Goal: Task Accomplishment & Management: Use online tool/utility

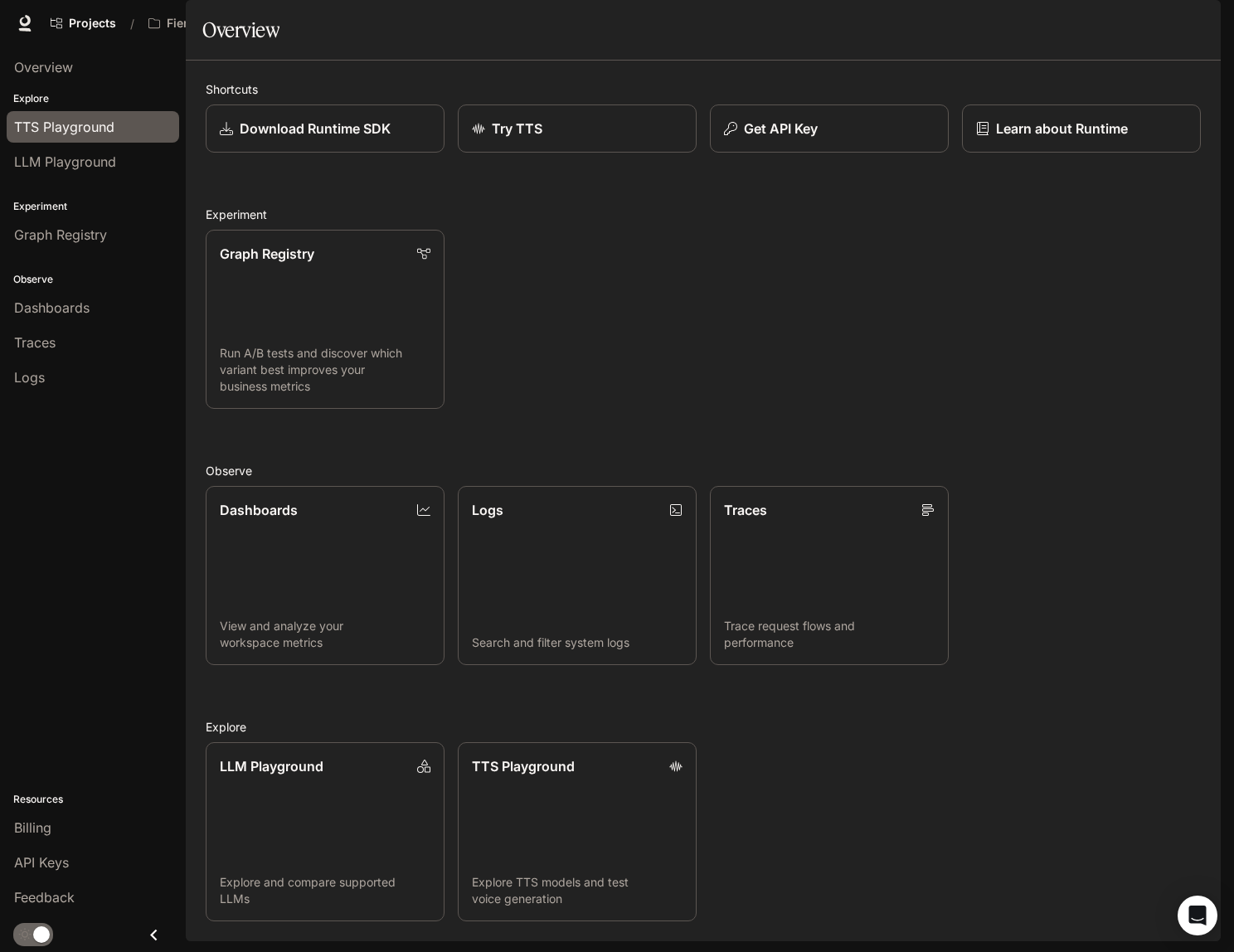
click at [59, 136] on span "TTS Playground" at bounding box center [65, 127] width 100 height 20
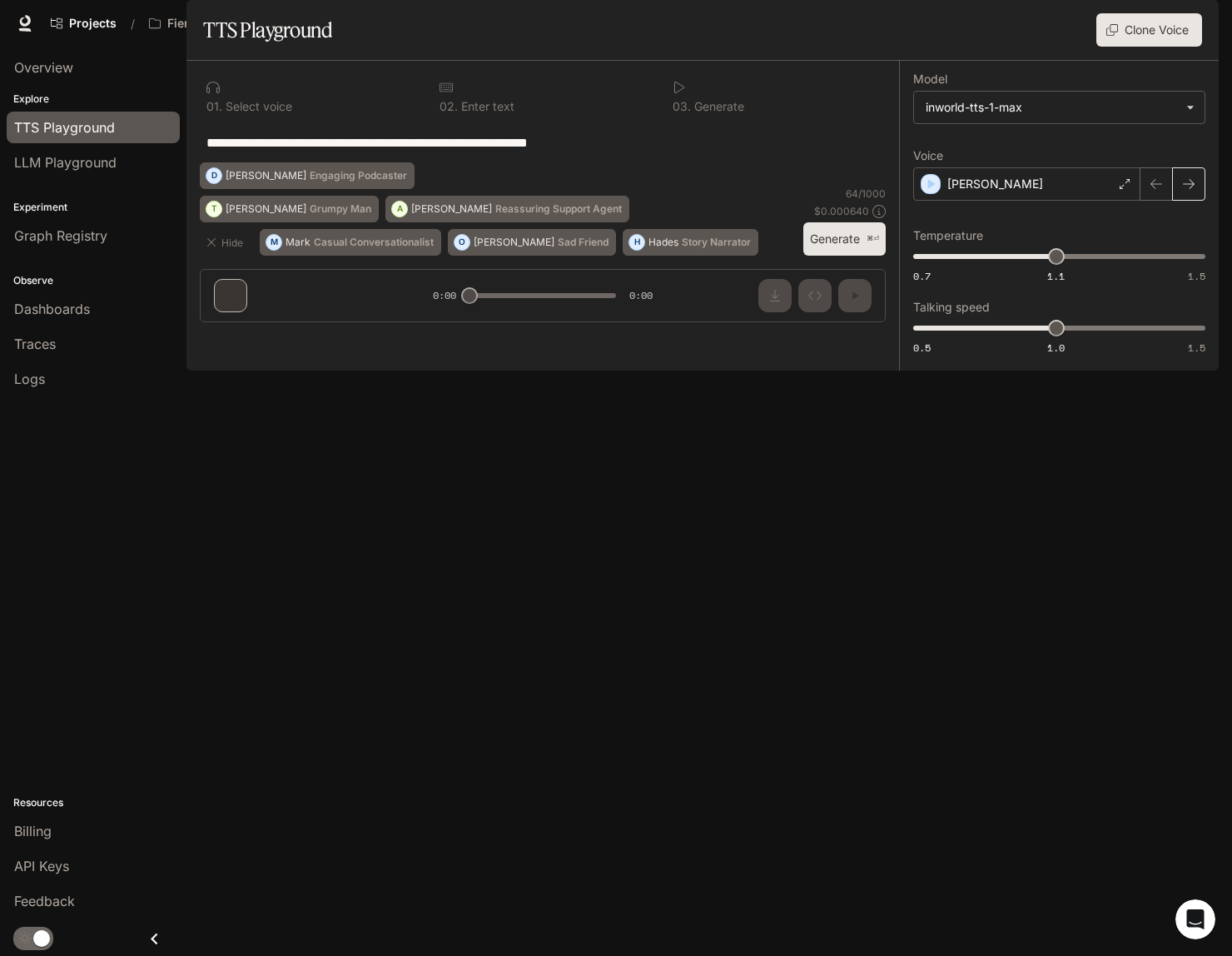
click at [1194, 191] on icon "button" at bounding box center [1189, 184] width 14 height 14
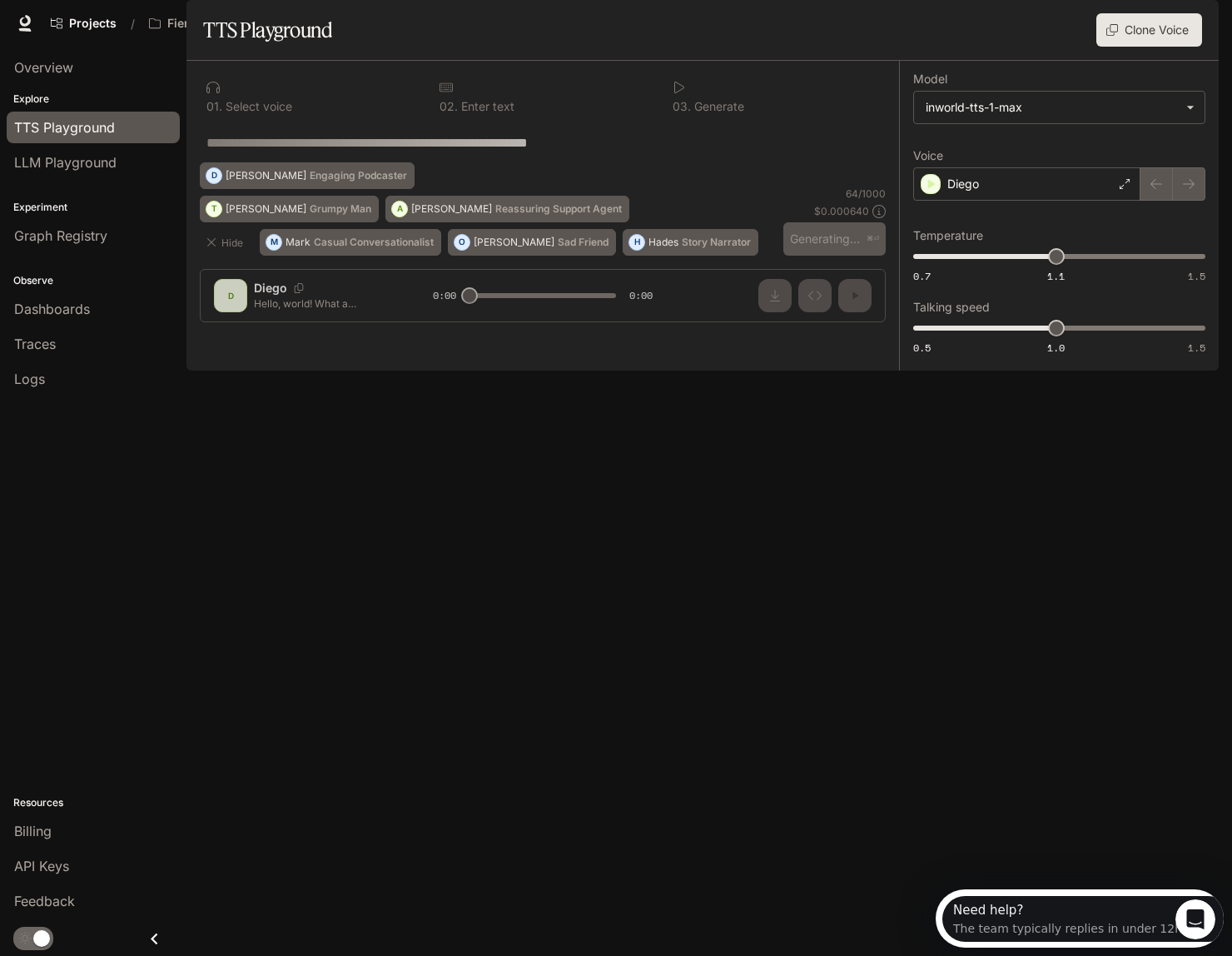
click at [1192, 200] on div at bounding box center [1173, 183] width 65 height 33
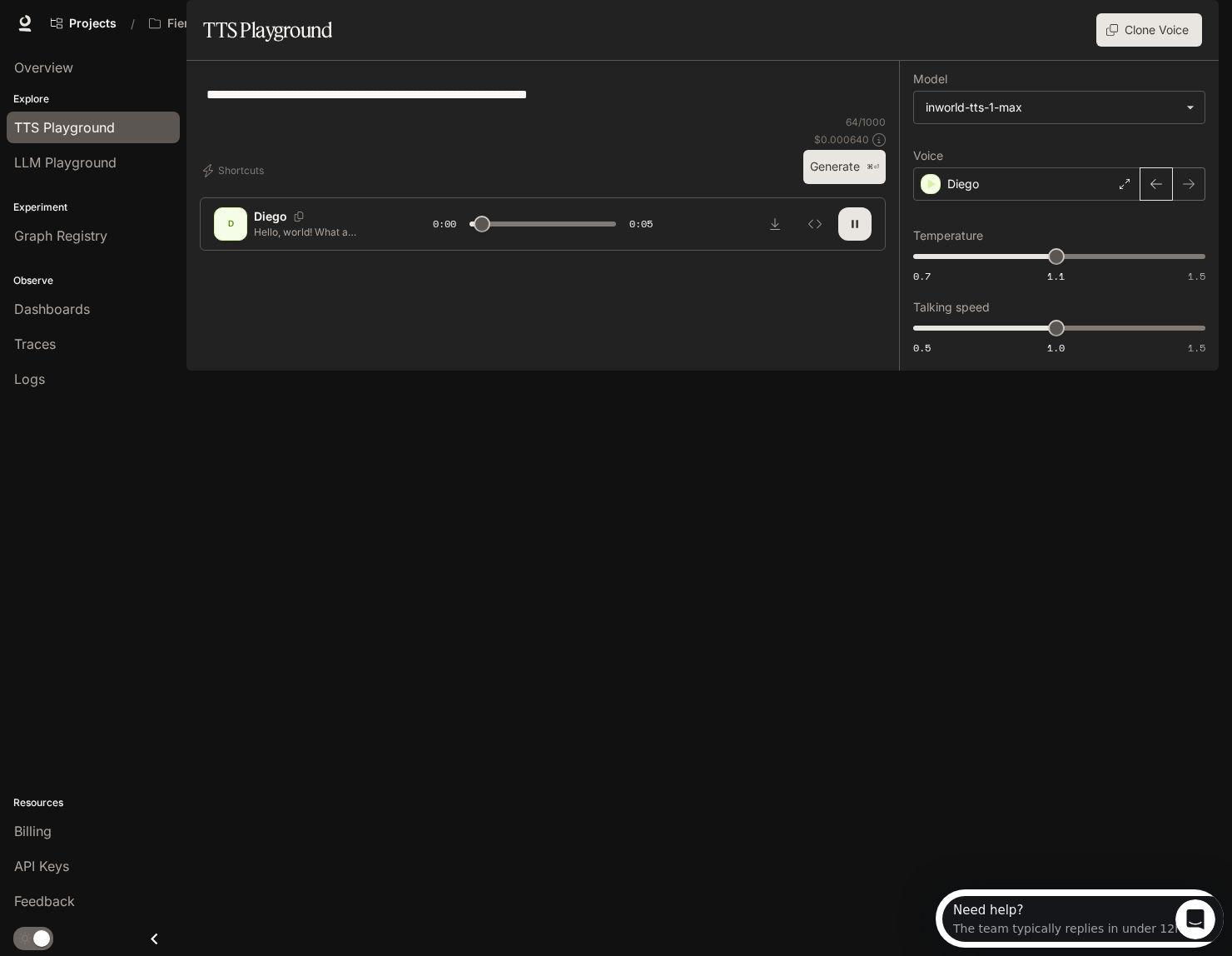
click at [1156, 191] on icon "button" at bounding box center [1156, 184] width 14 height 14
click at [1116, 200] on div "[PERSON_NAME]" at bounding box center [1027, 183] width 228 height 33
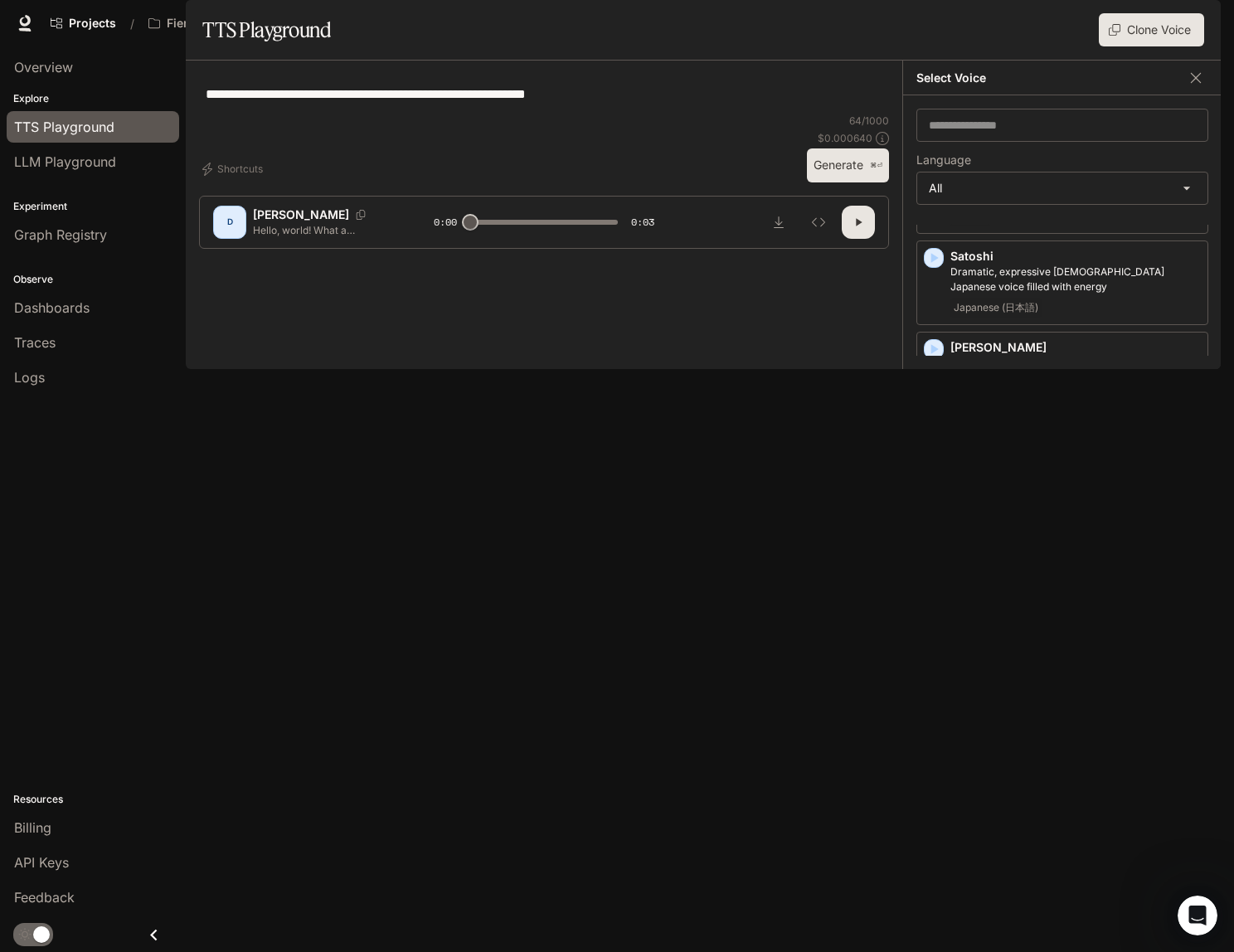
scroll to position [3574, 0]
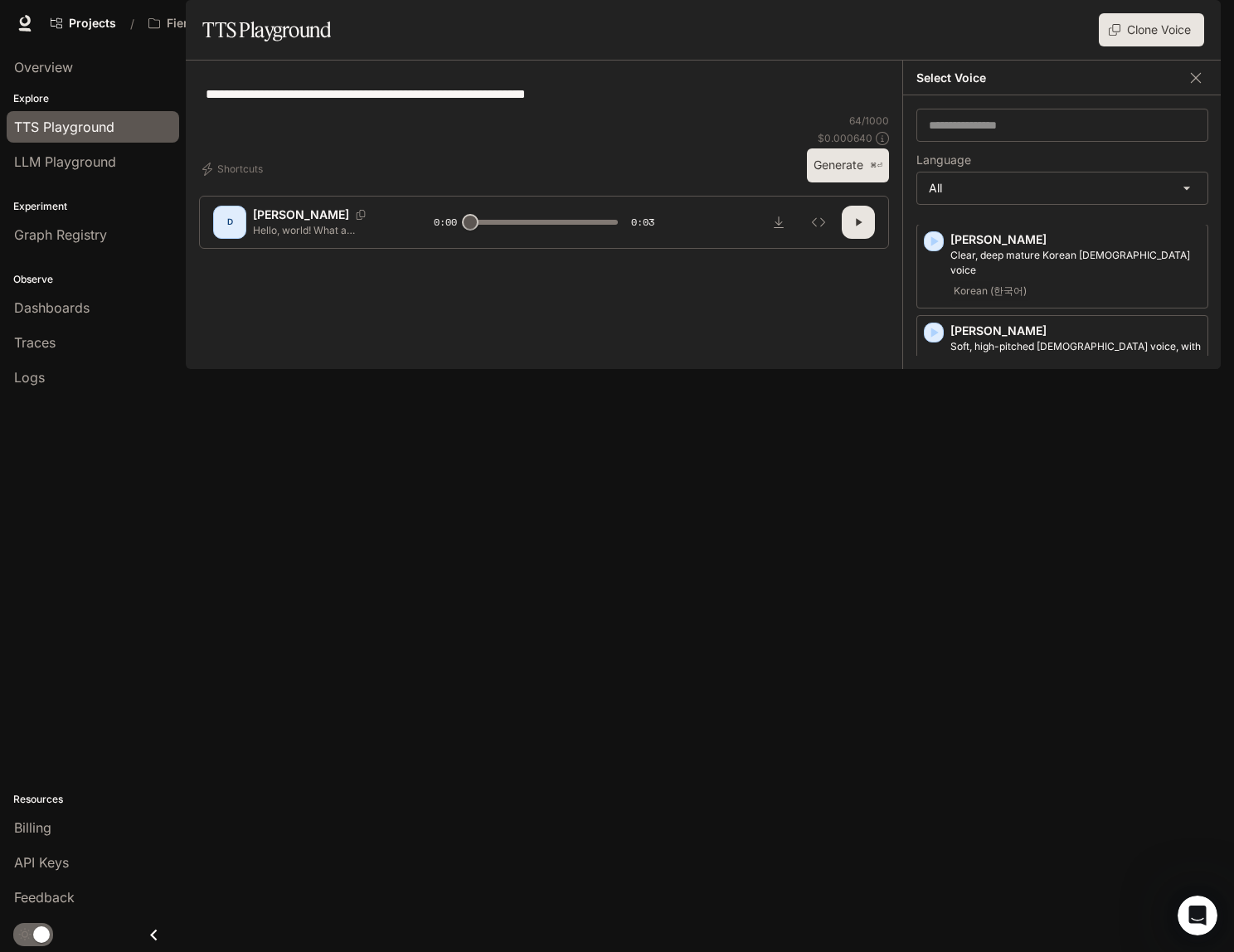
drag, startPoint x: 1202, startPoint y: 375, endPoint x: 0, endPoint y: 20, distance: 1253.3
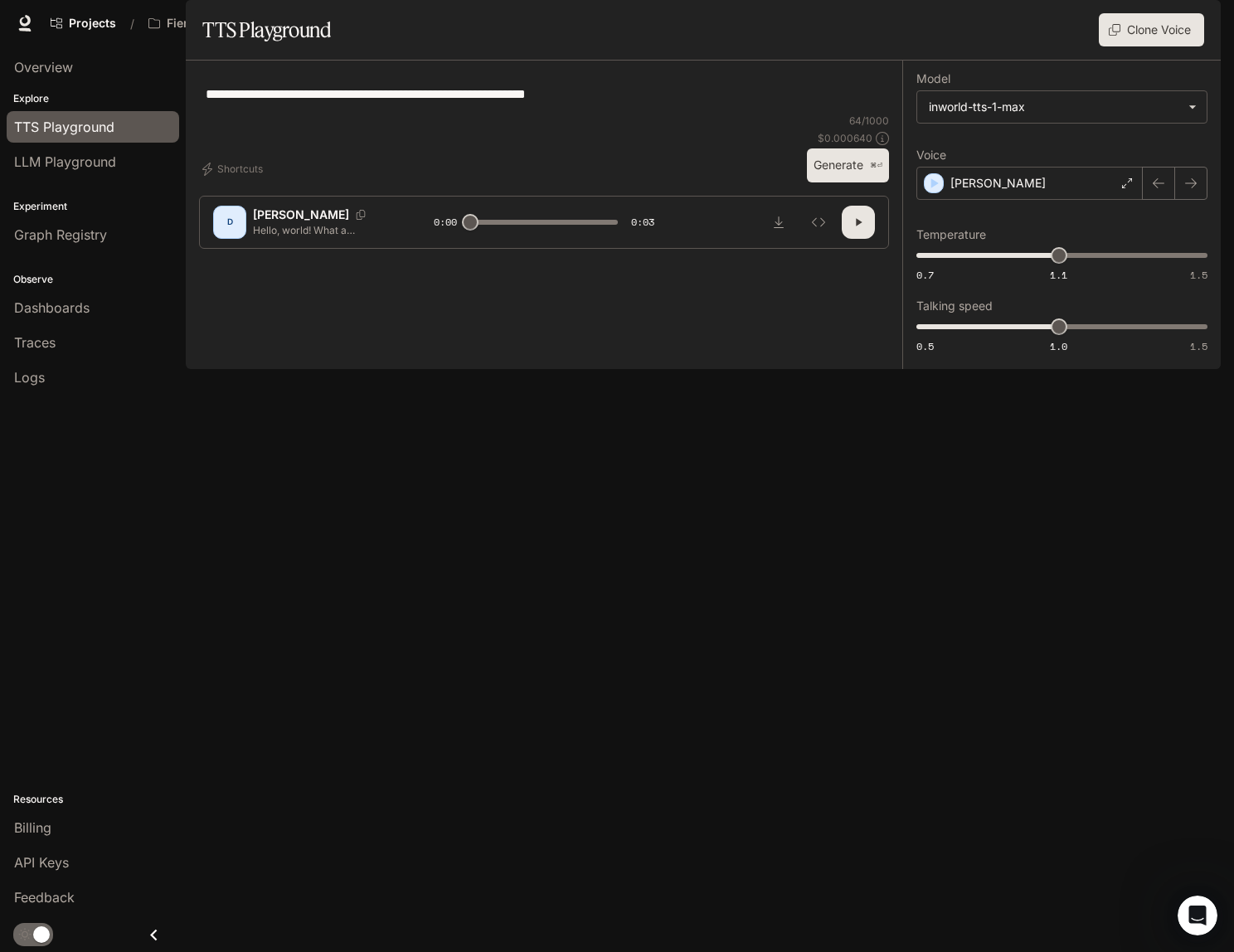
click at [854, 183] on button "Generate ⌘⏎" at bounding box center [848, 166] width 82 height 34
type input "*"
click at [1051, 200] on div "[PERSON_NAME]" at bounding box center [1029, 183] width 227 height 33
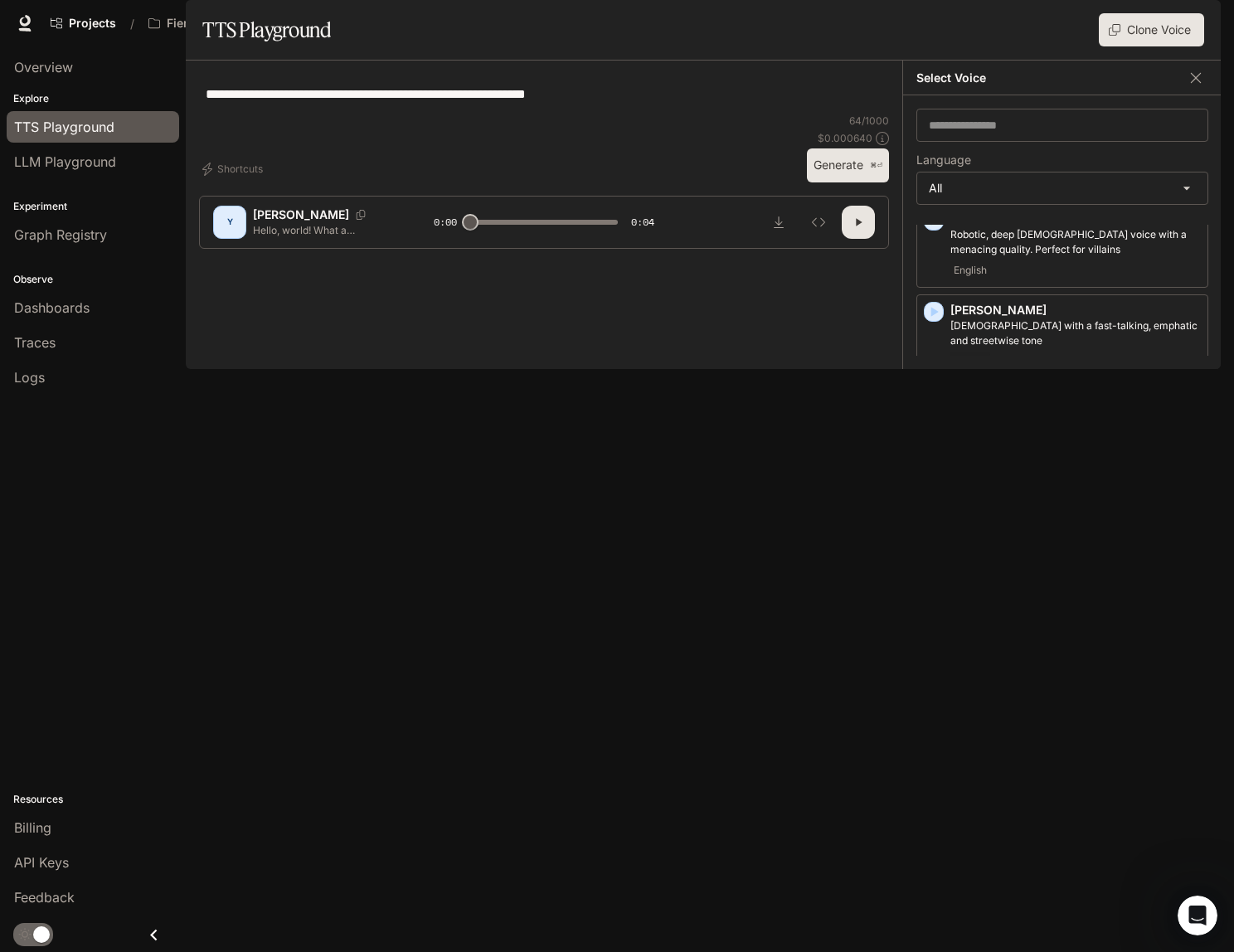
scroll to position [923, 0]
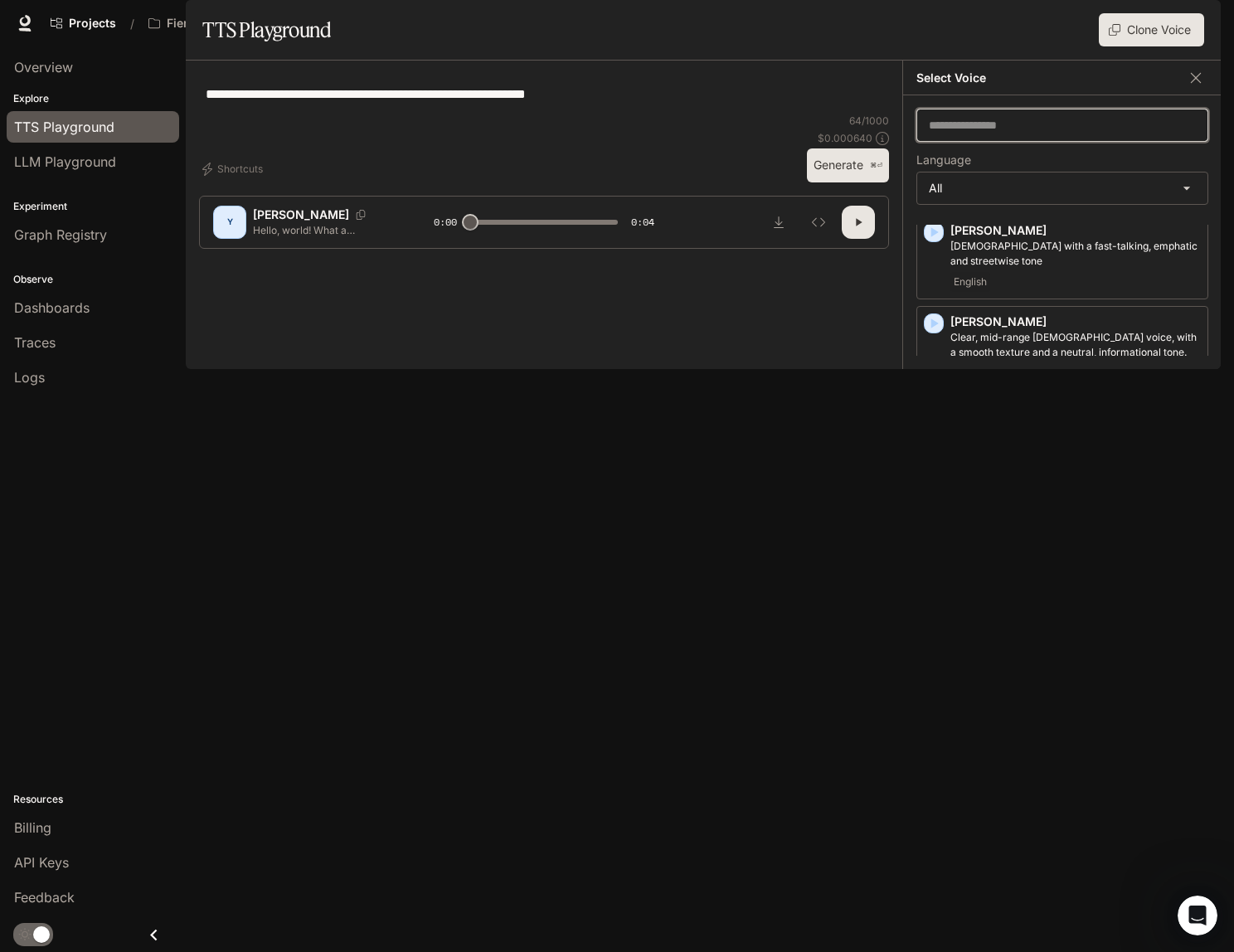
click at [1000, 133] on input "text" at bounding box center [1062, 126] width 290 height 17
type input "*"
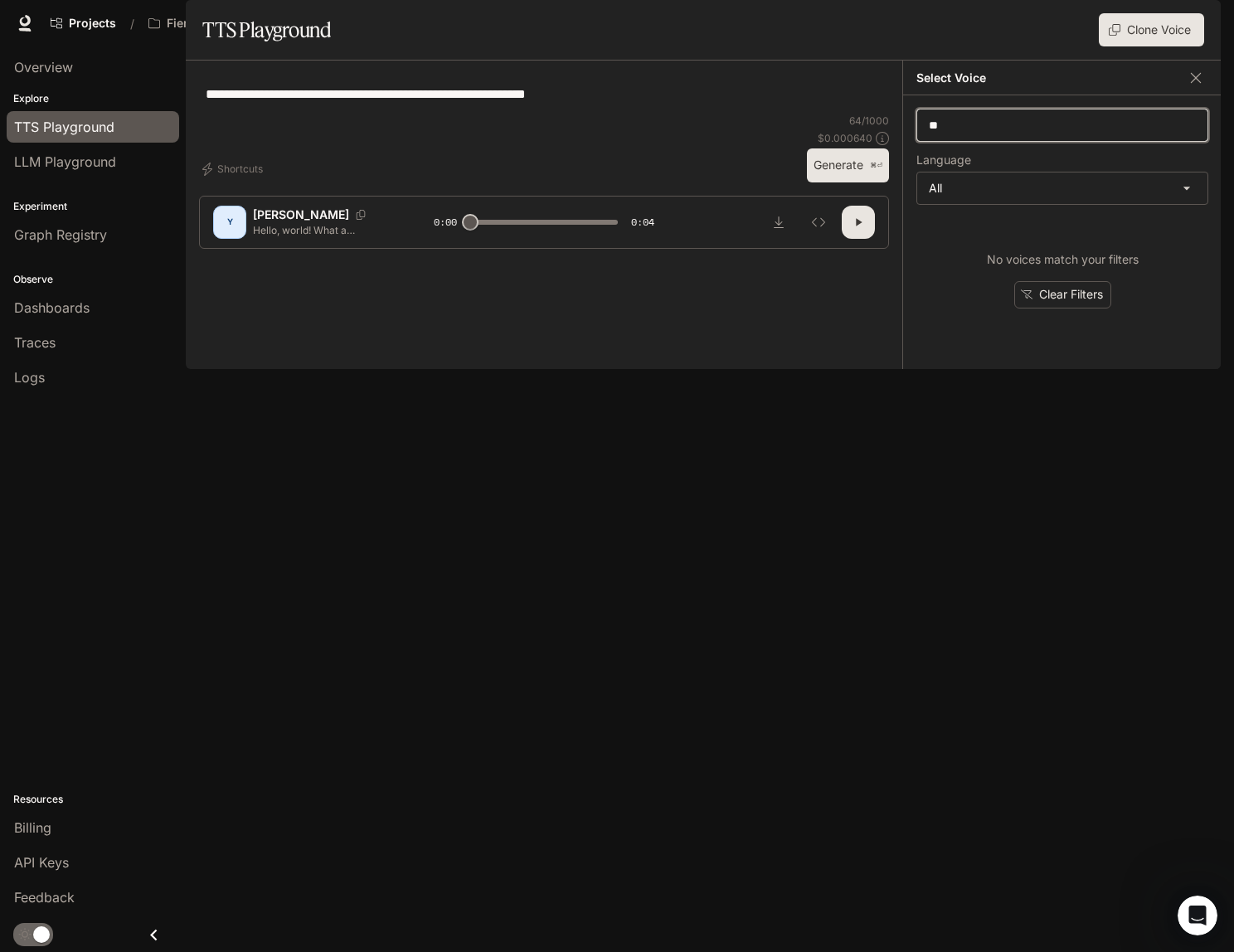
type input "*"
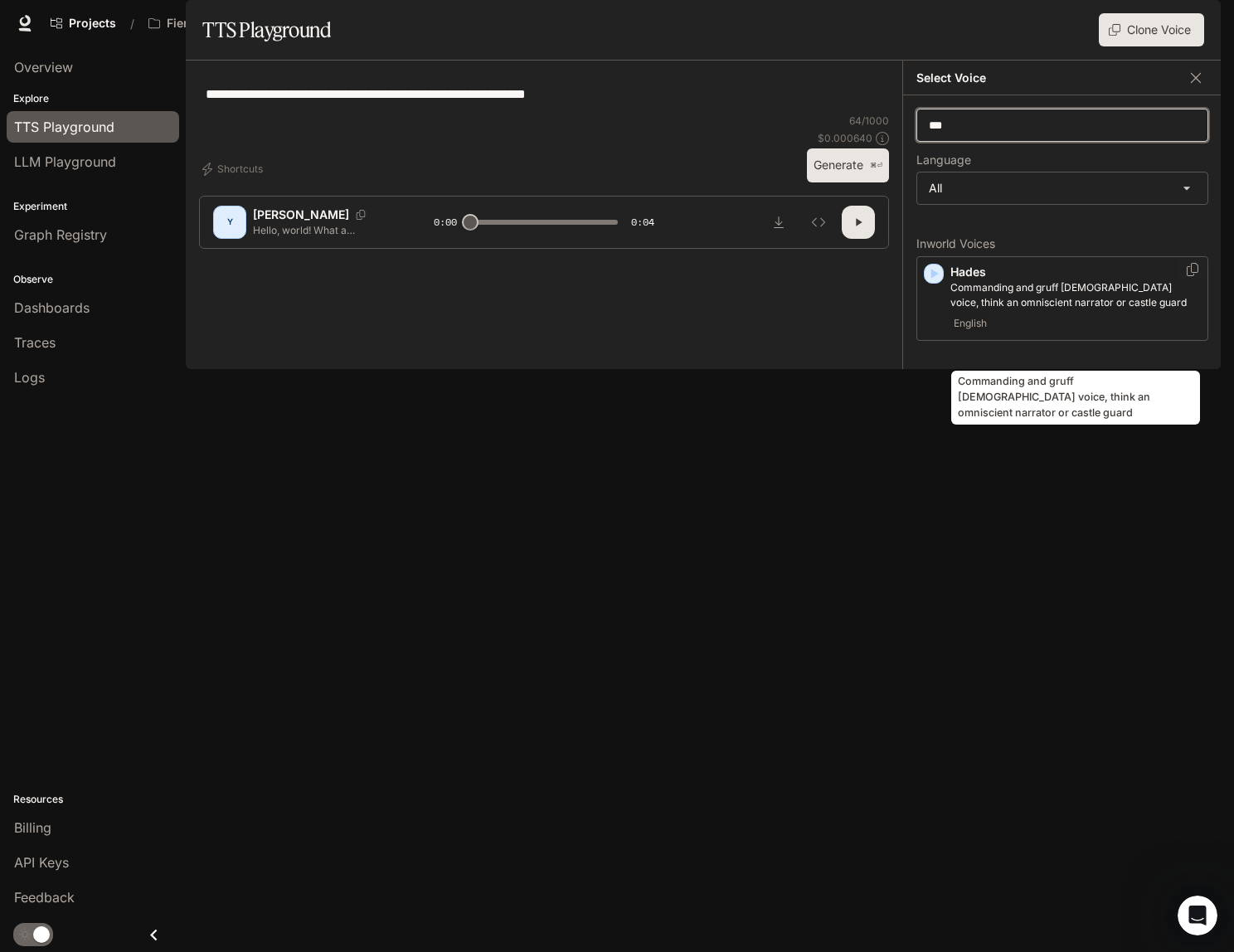
type input "***"
click at [1099, 310] on p "Commanding and gruff [DEMOGRAPHIC_DATA] voice, think an omniscient narrator or …" at bounding box center [1075, 295] width 251 height 30
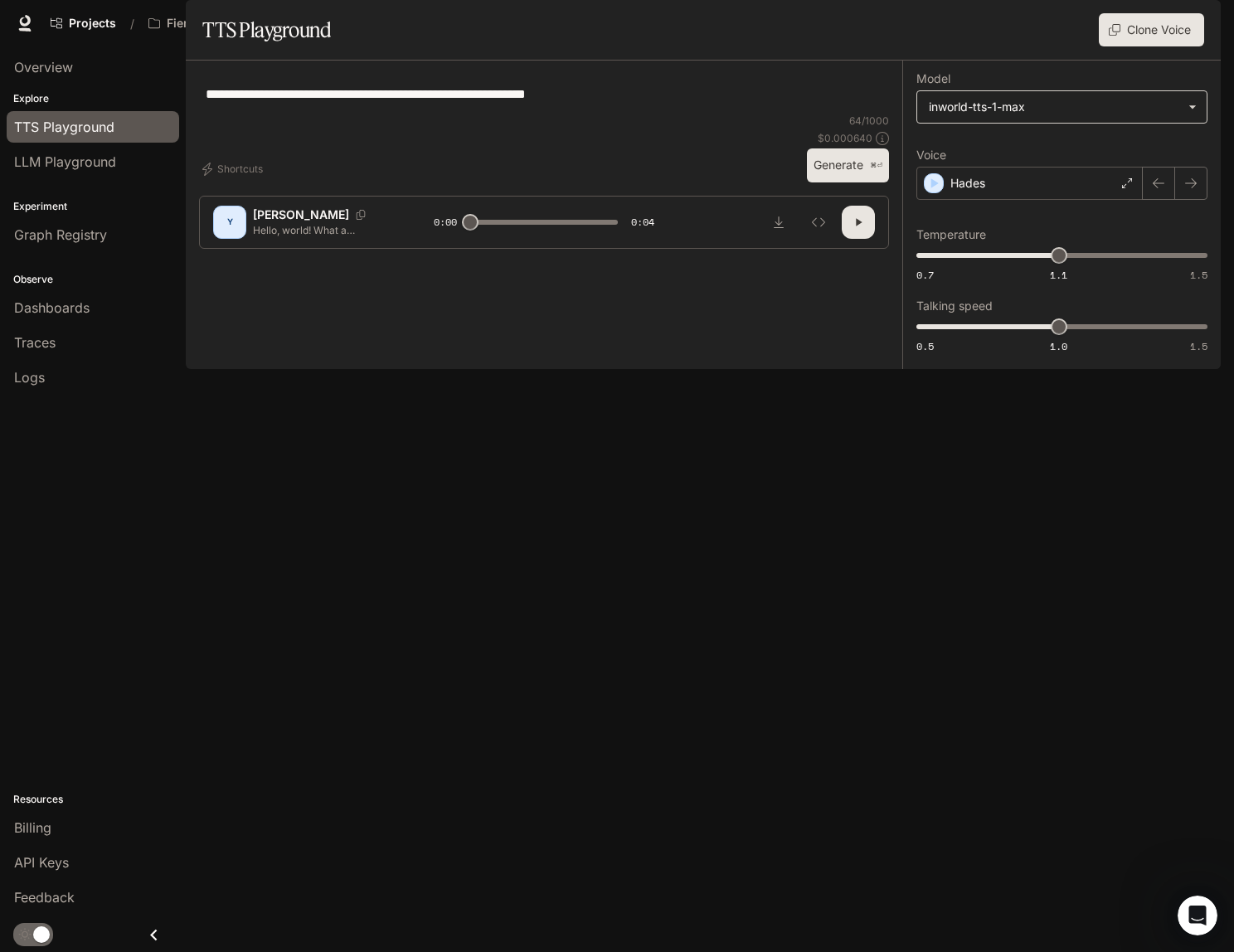
click at [1037, 155] on body "**********" at bounding box center [617, 476] width 1234 height 952
click at [1101, 462] on div at bounding box center [617, 476] width 1234 height 952
click at [1053, 155] on body "**********" at bounding box center [617, 476] width 1234 height 952
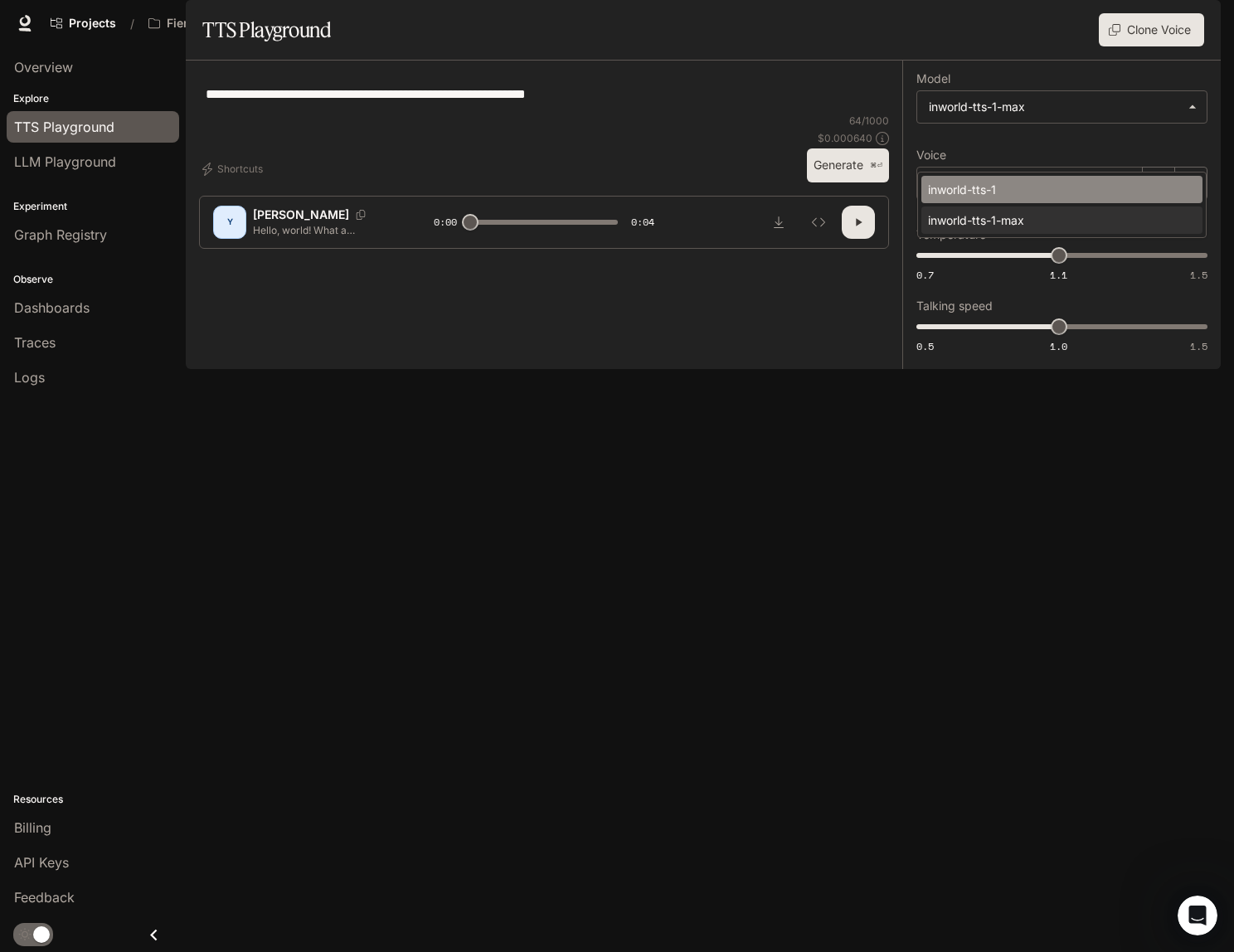
click at [1022, 184] on div "inworld-tts-1" at bounding box center [1059, 189] width 262 height 18
type input "**********"
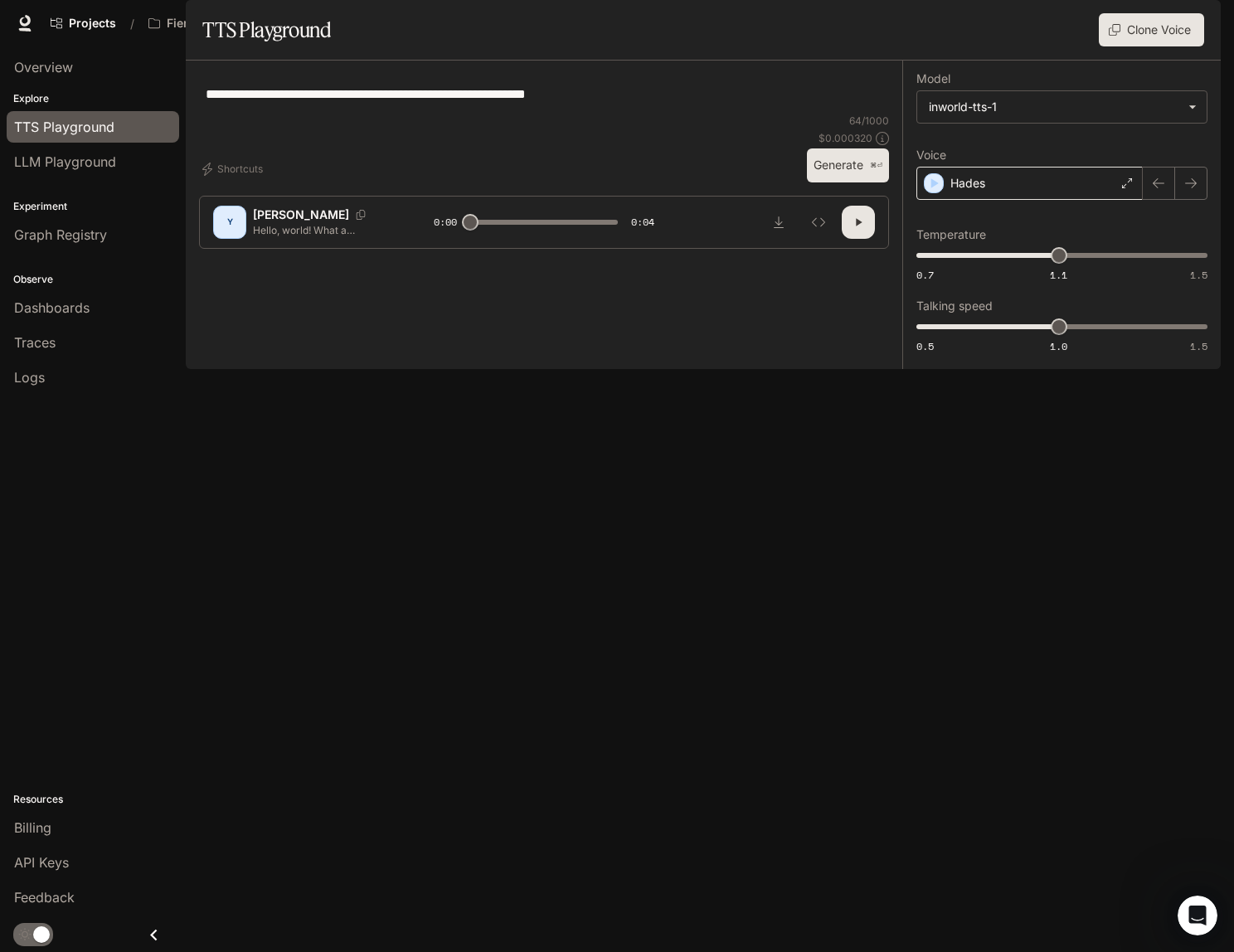
click at [1049, 200] on div "Hades" at bounding box center [1029, 183] width 227 height 33
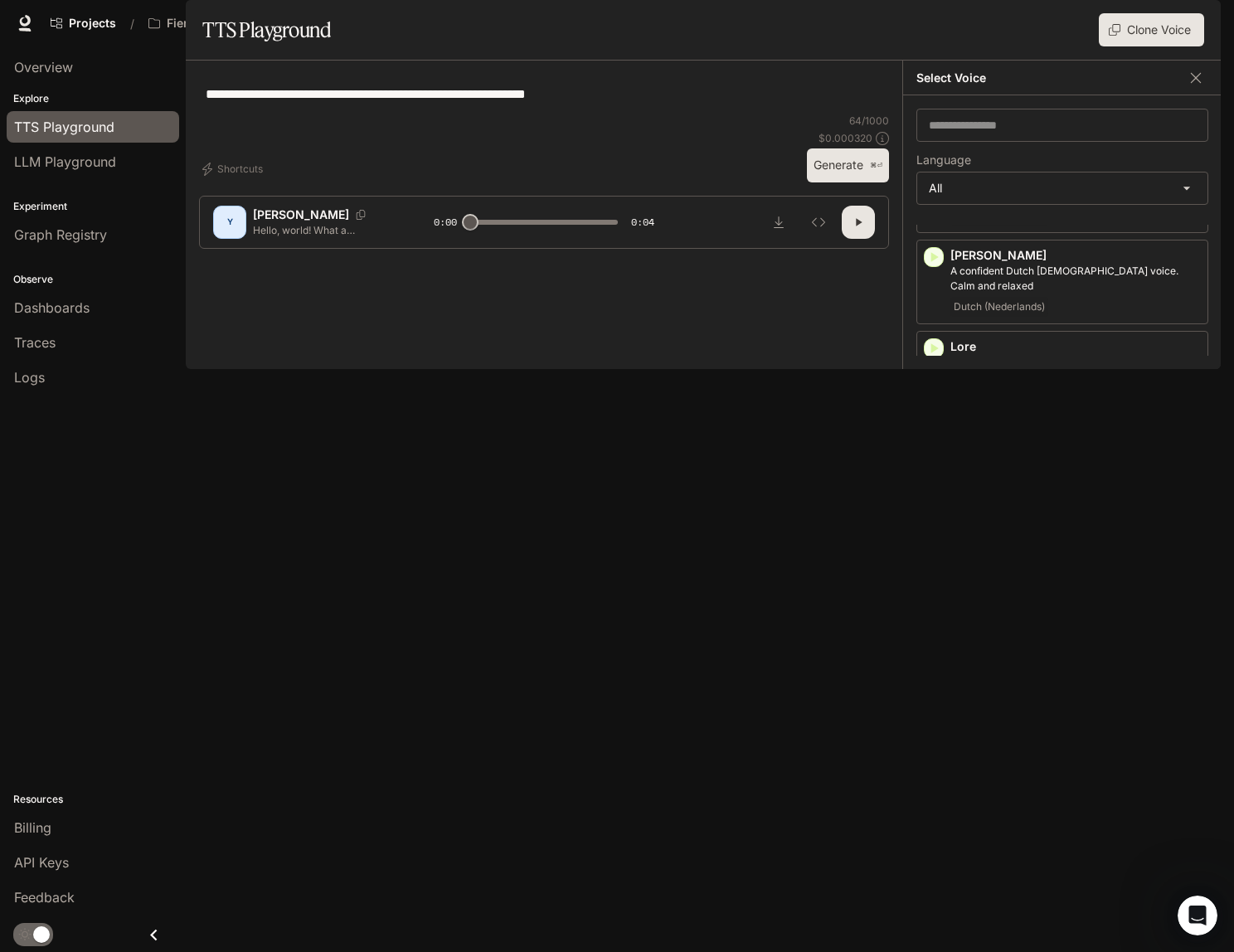
scroll to position [2159, 0]
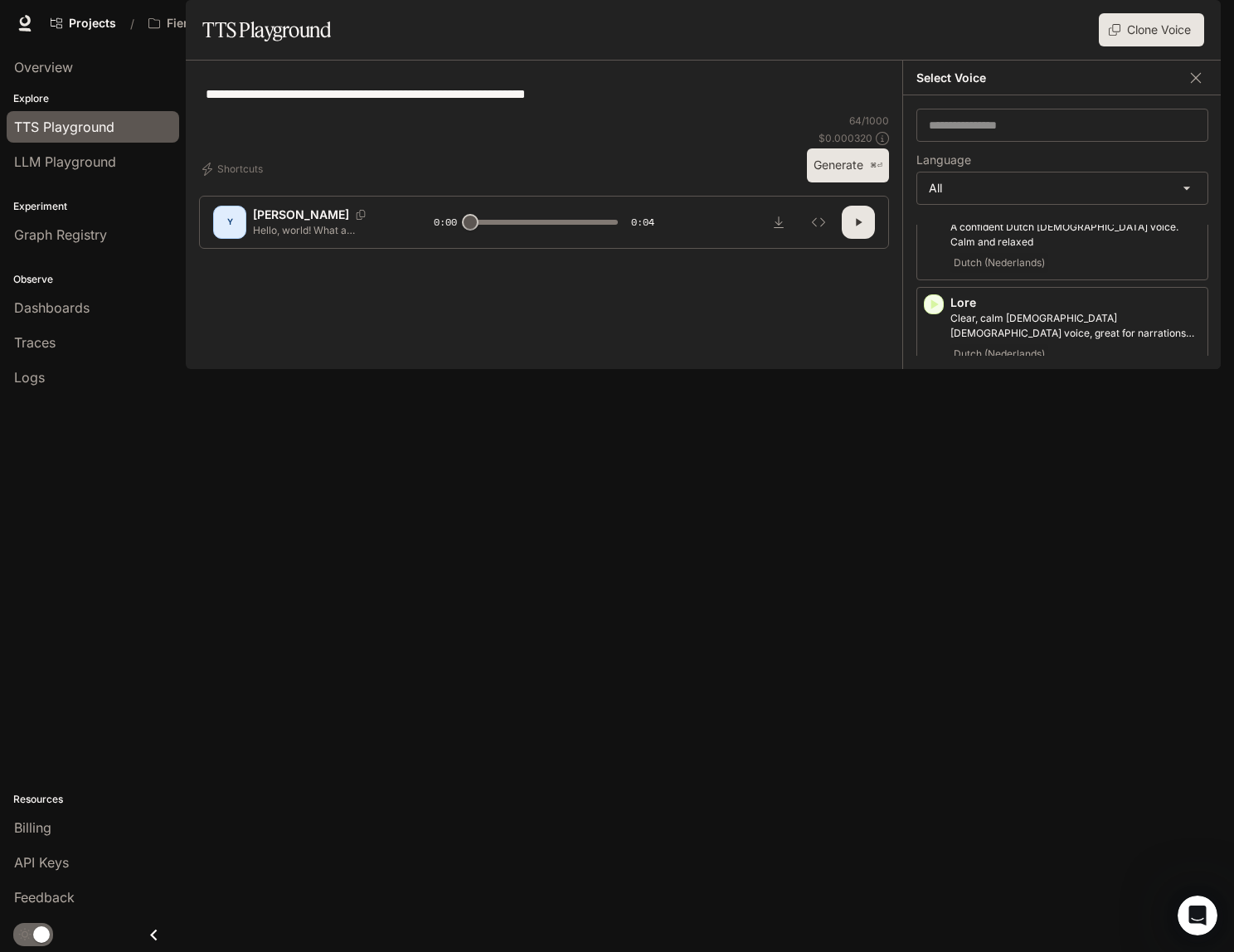
click at [81, 307] on span "Dashboards" at bounding box center [52, 307] width 76 height 20
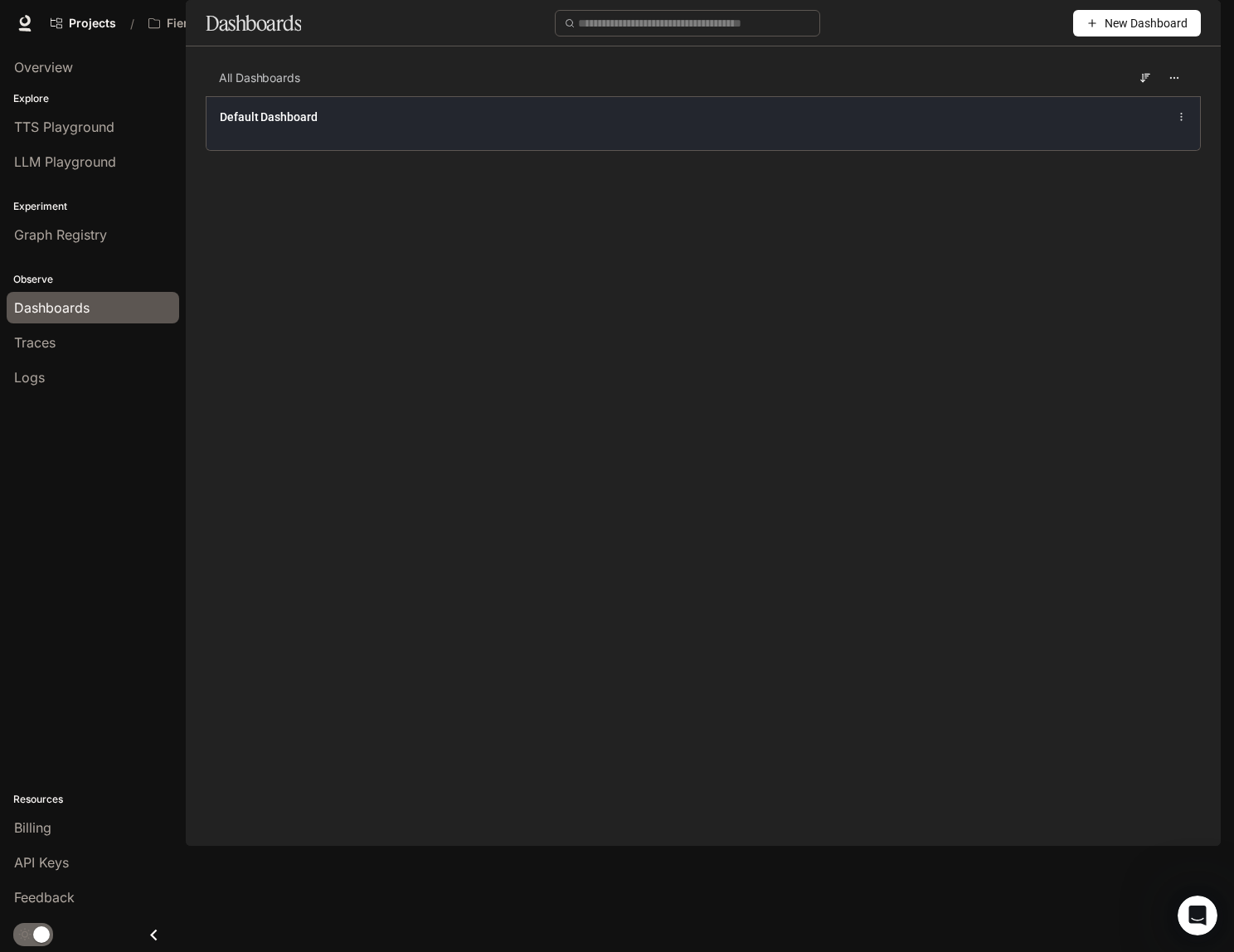
click at [386, 125] on div "Default Dashboard" at bounding box center [499, 117] width 557 height 17
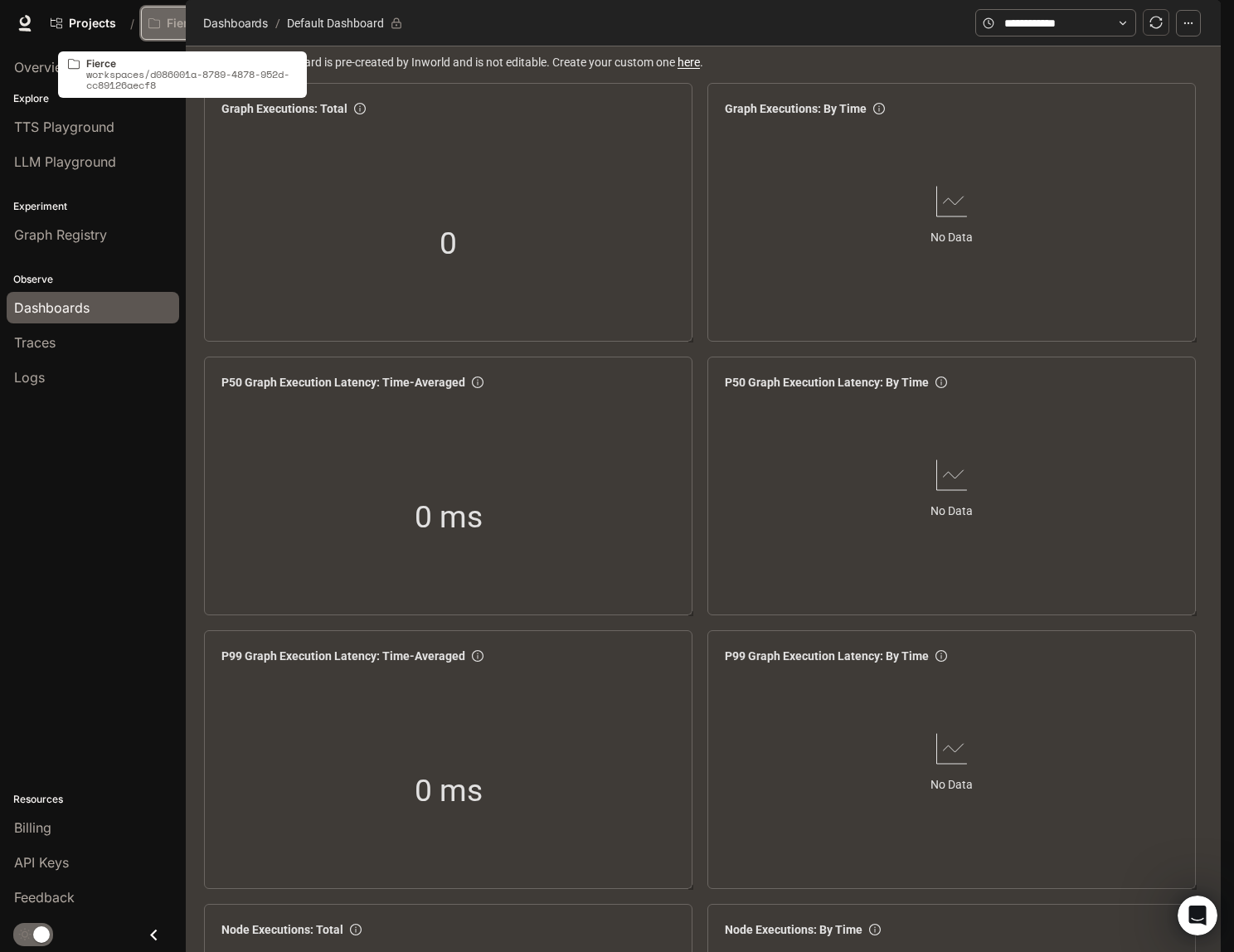
click at [163, 20] on div "Fierce" at bounding box center [178, 24] width 59 height 14
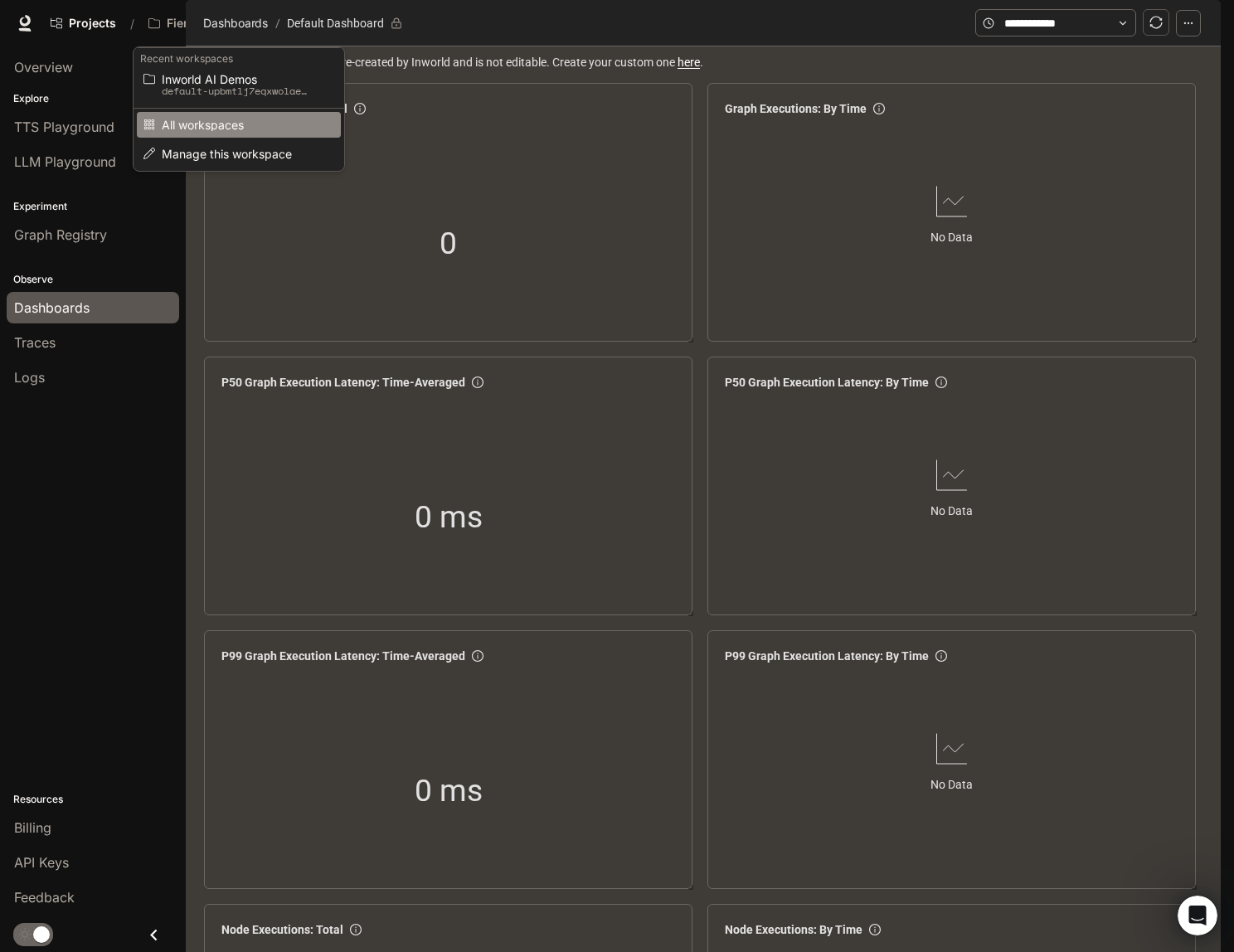
click at [192, 126] on span "All workspaces" at bounding box center [236, 125] width 149 height 13
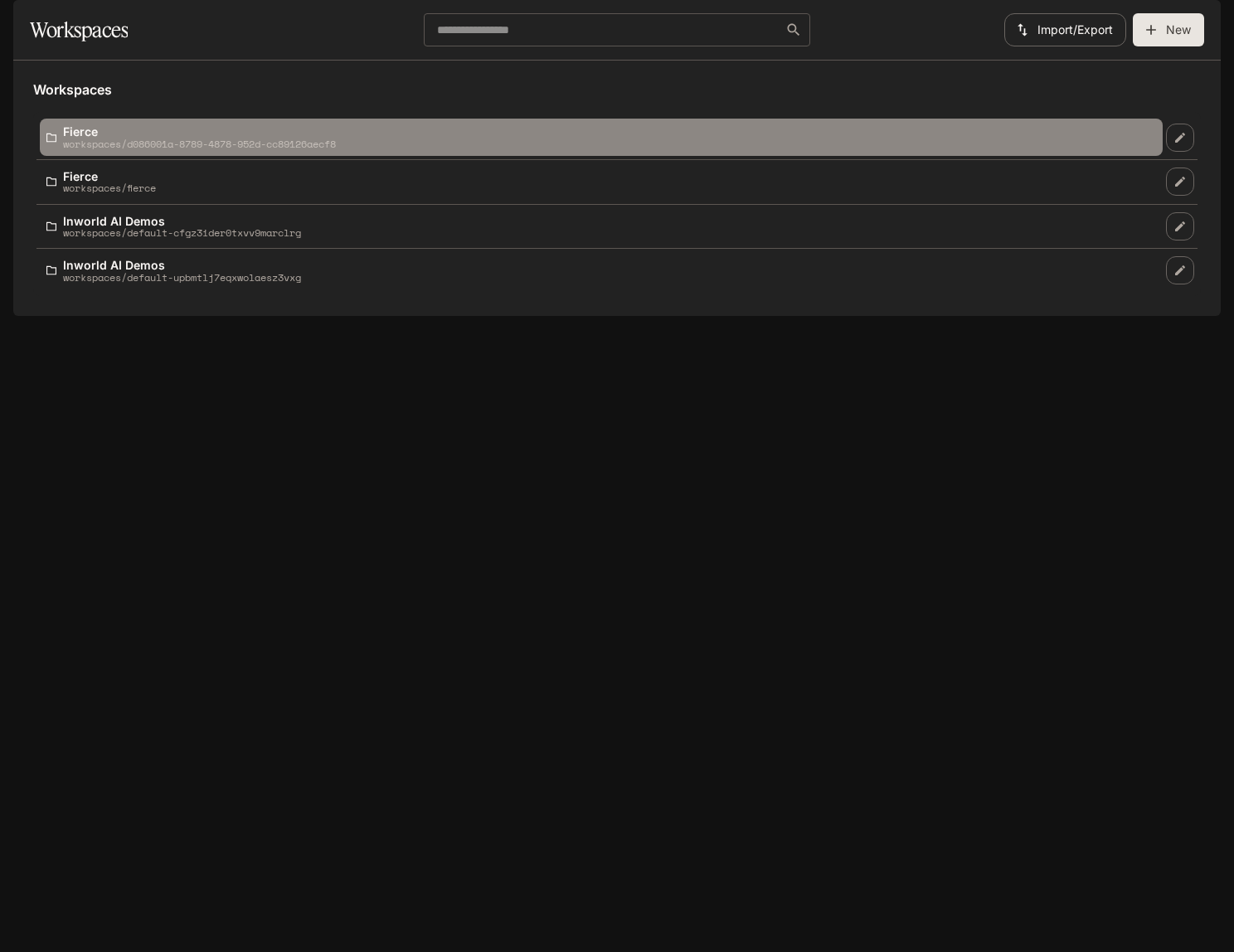
click at [121, 149] on p "workspaces/d086001a-8789-4878-952d-cc89126aecf8" at bounding box center [199, 144] width 273 height 11
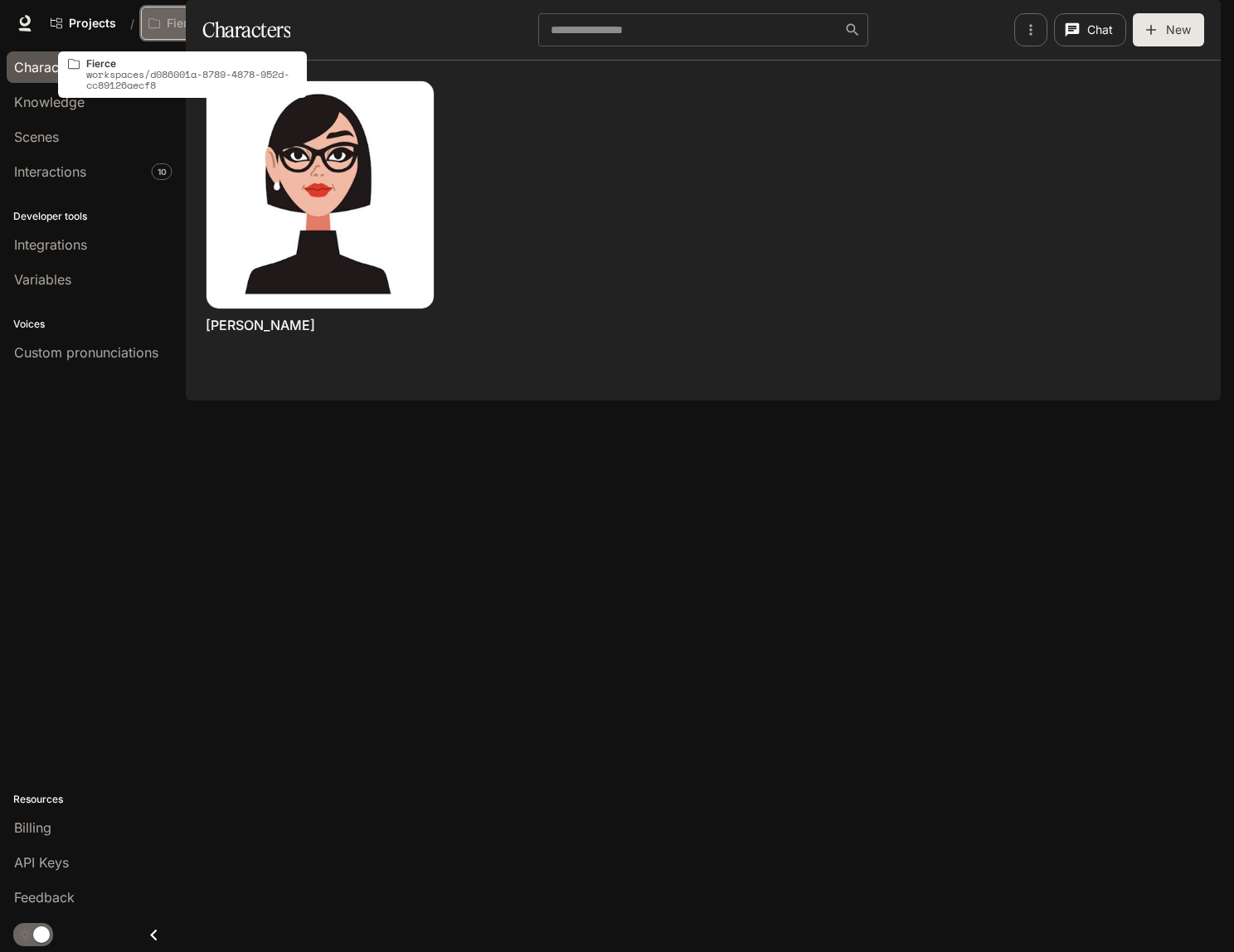
click at [194, 17] on p "Fierce" at bounding box center [183, 24] width 35 height 14
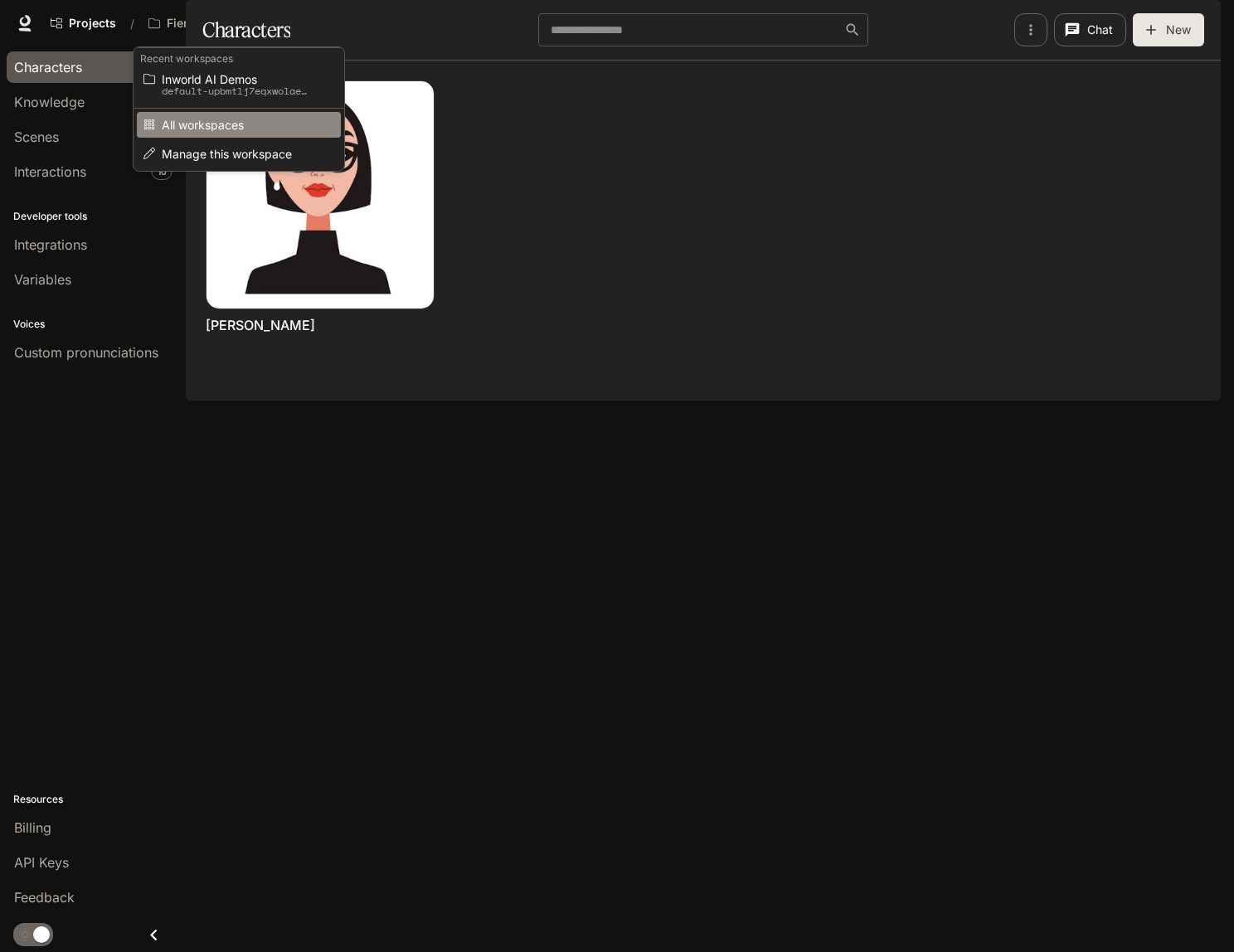
click at [199, 128] on span "All workspaces" at bounding box center [236, 125] width 149 height 13
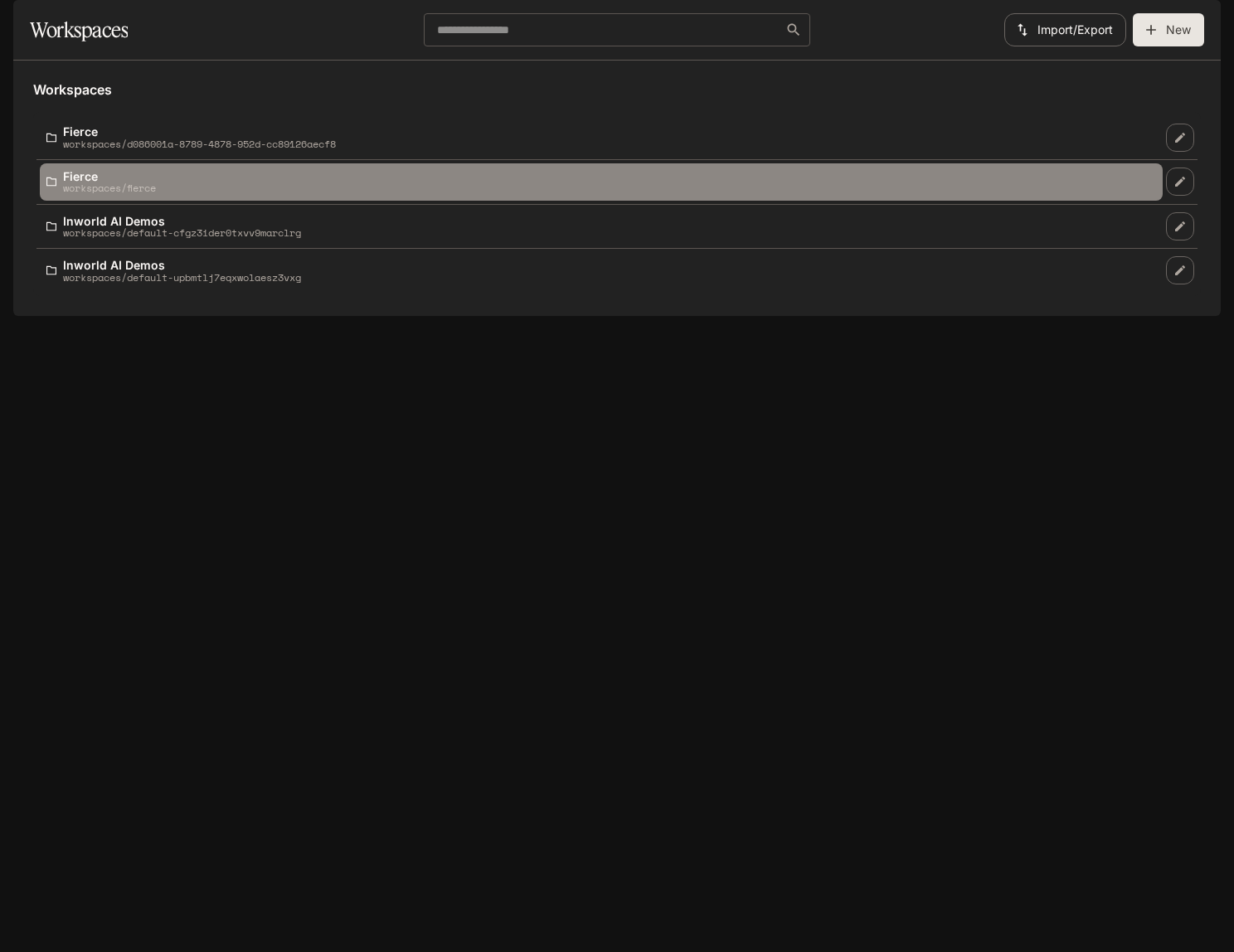
click at [188, 194] on div "Fierce workspaces/fierce" at bounding box center [601, 182] width 1109 height 24
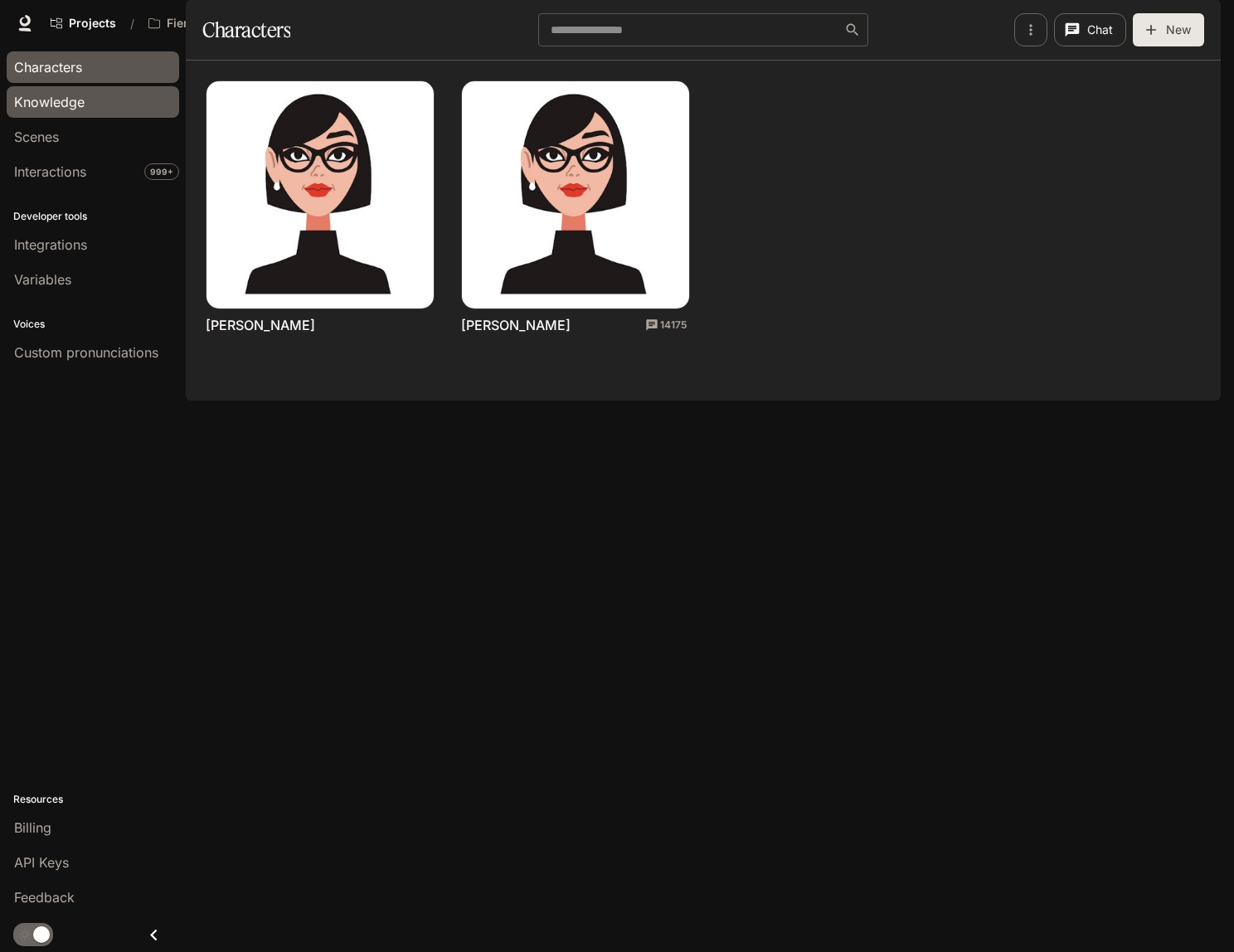
click at [62, 104] on span "Knowledge" at bounding box center [49, 101] width 70 height 20
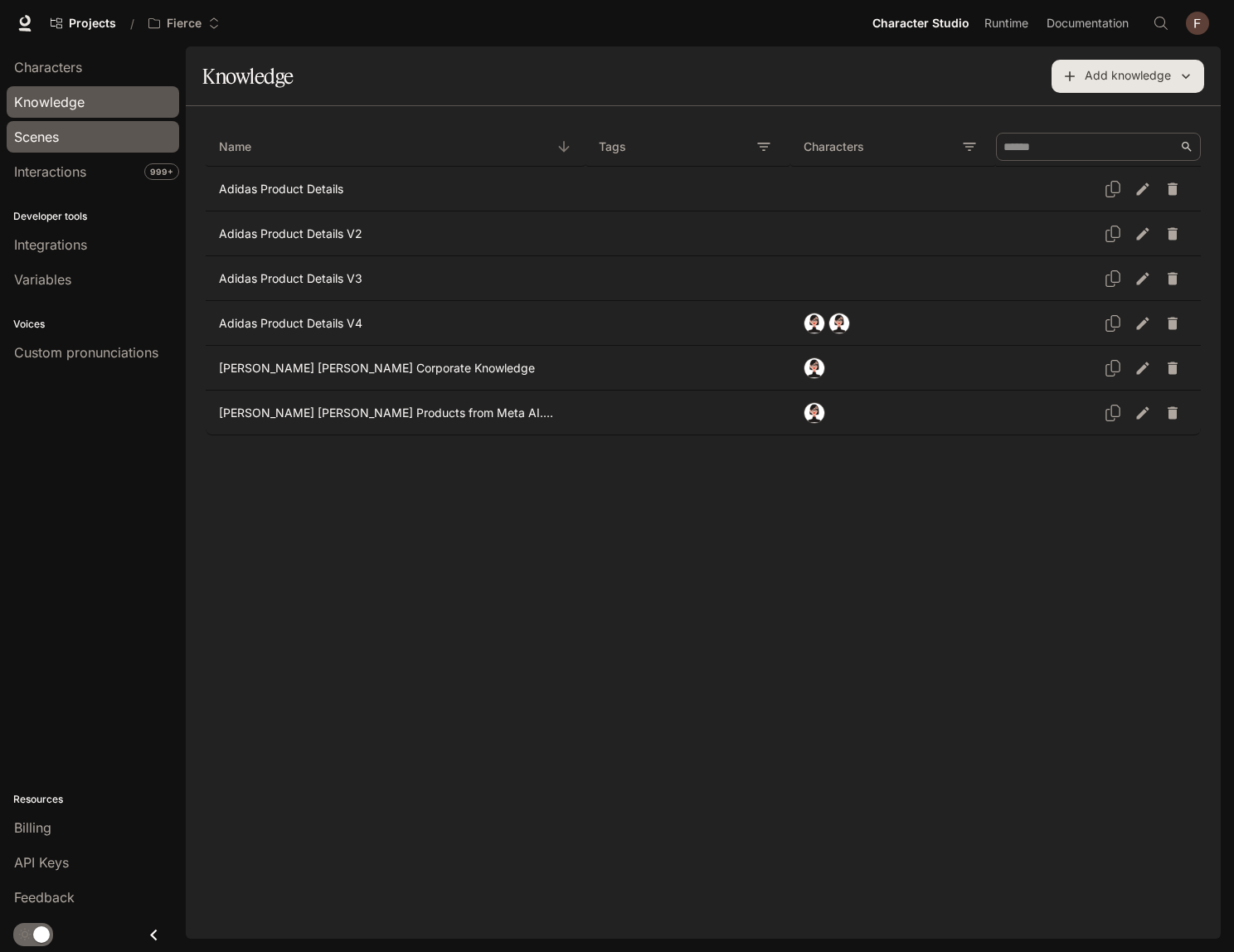
click at [53, 135] on span "Scenes" at bounding box center [37, 136] width 45 height 20
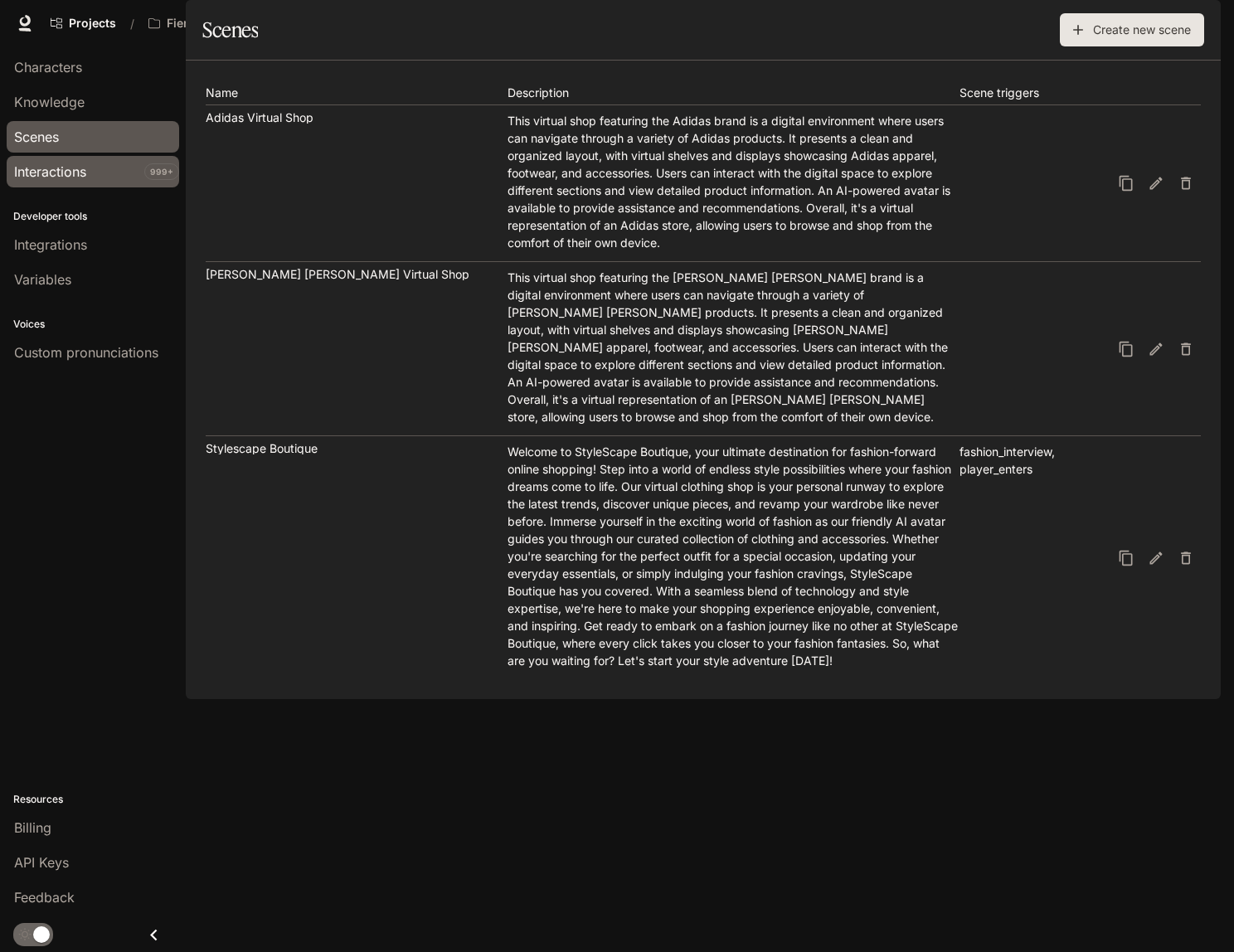
click at [53, 158] on link "Interactions 999+" at bounding box center [93, 172] width 172 height 31
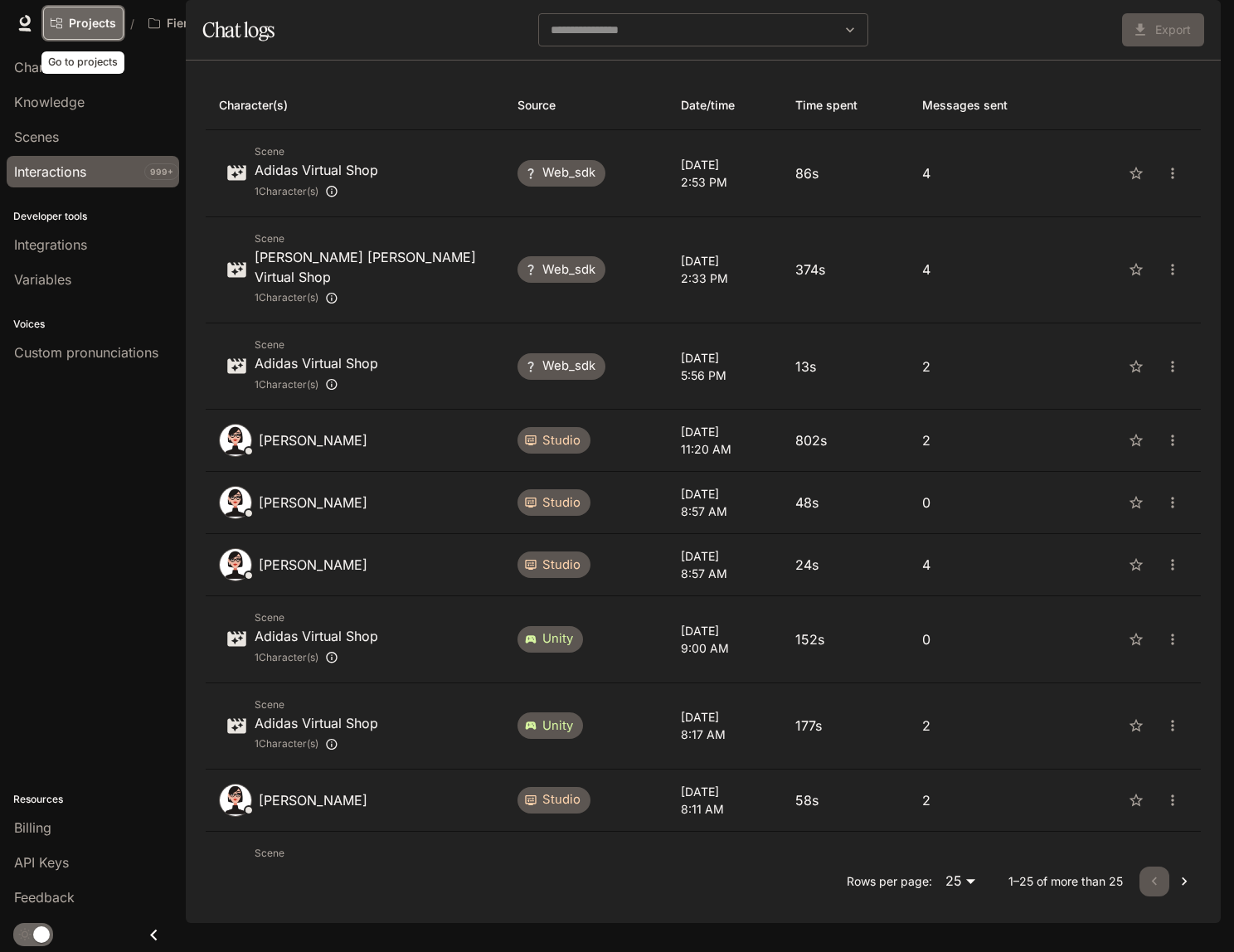
click at [91, 17] on span "Projects" at bounding box center [93, 24] width 48 height 14
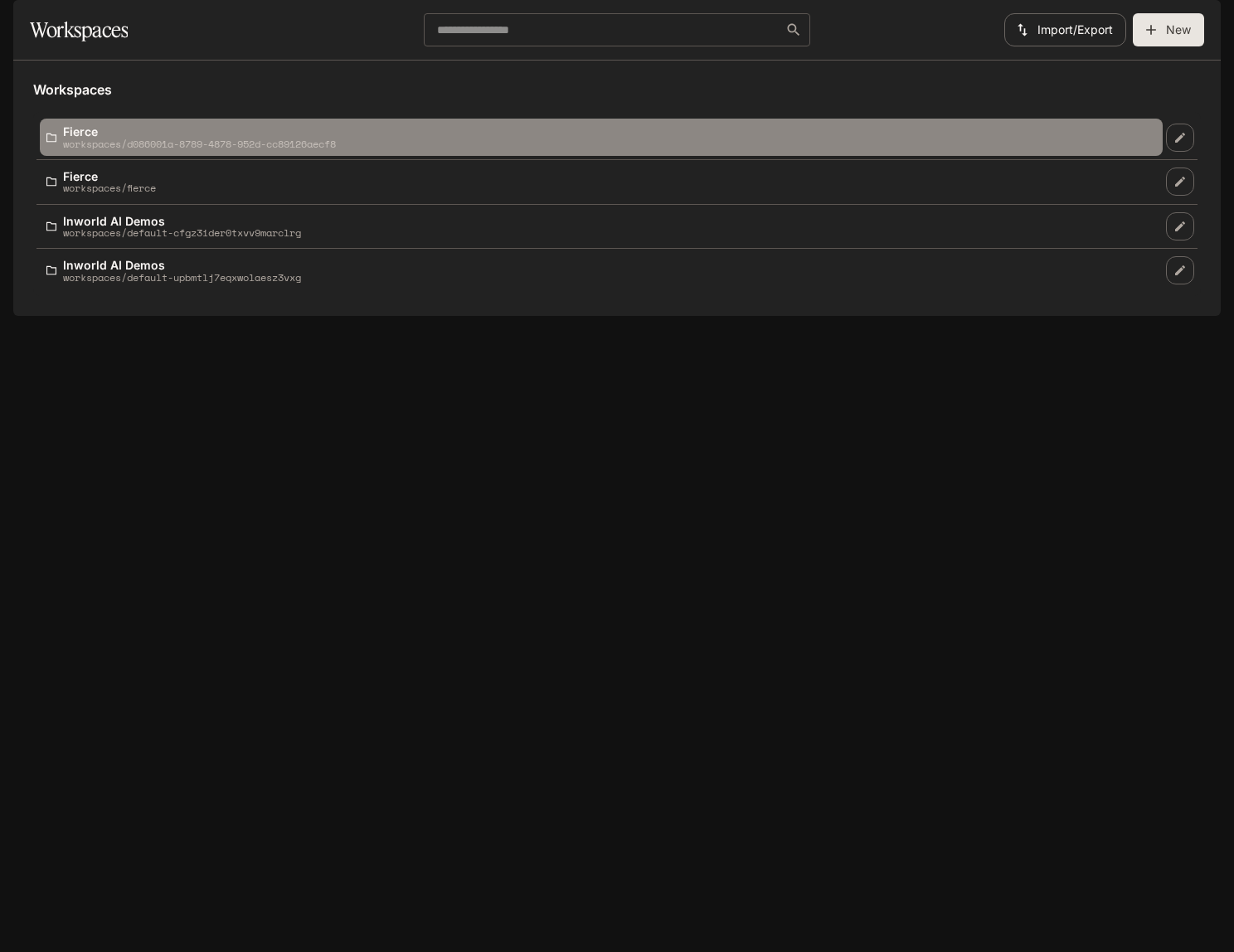
click at [109, 149] on p "workspaces/d086001a-8789-4878-952d-cc89126aecf8" at bounding box center [199, 144] width 273 height 11
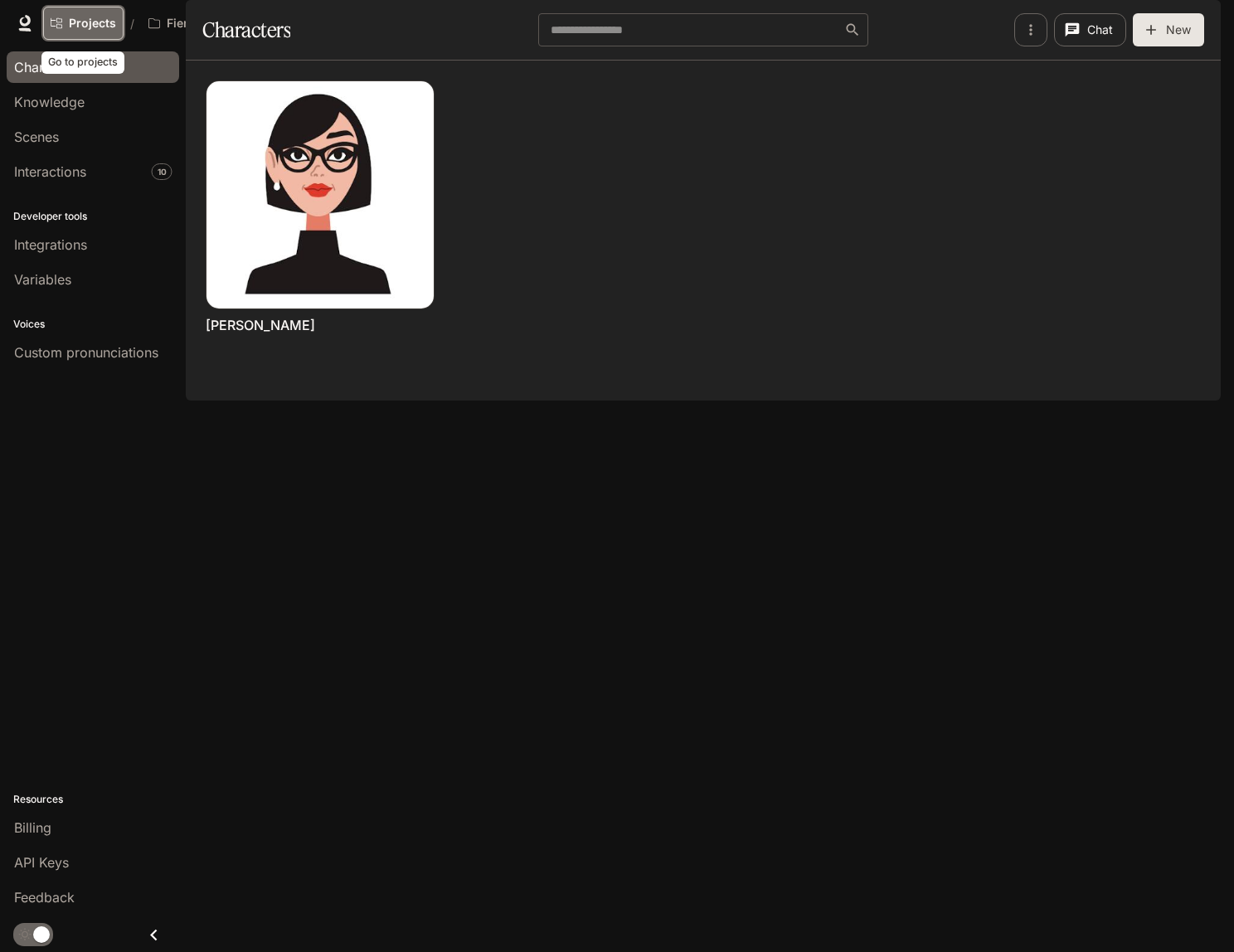
click at [100, 20] on span "Projects" at bounding box center [93, 24] width 48 height 14
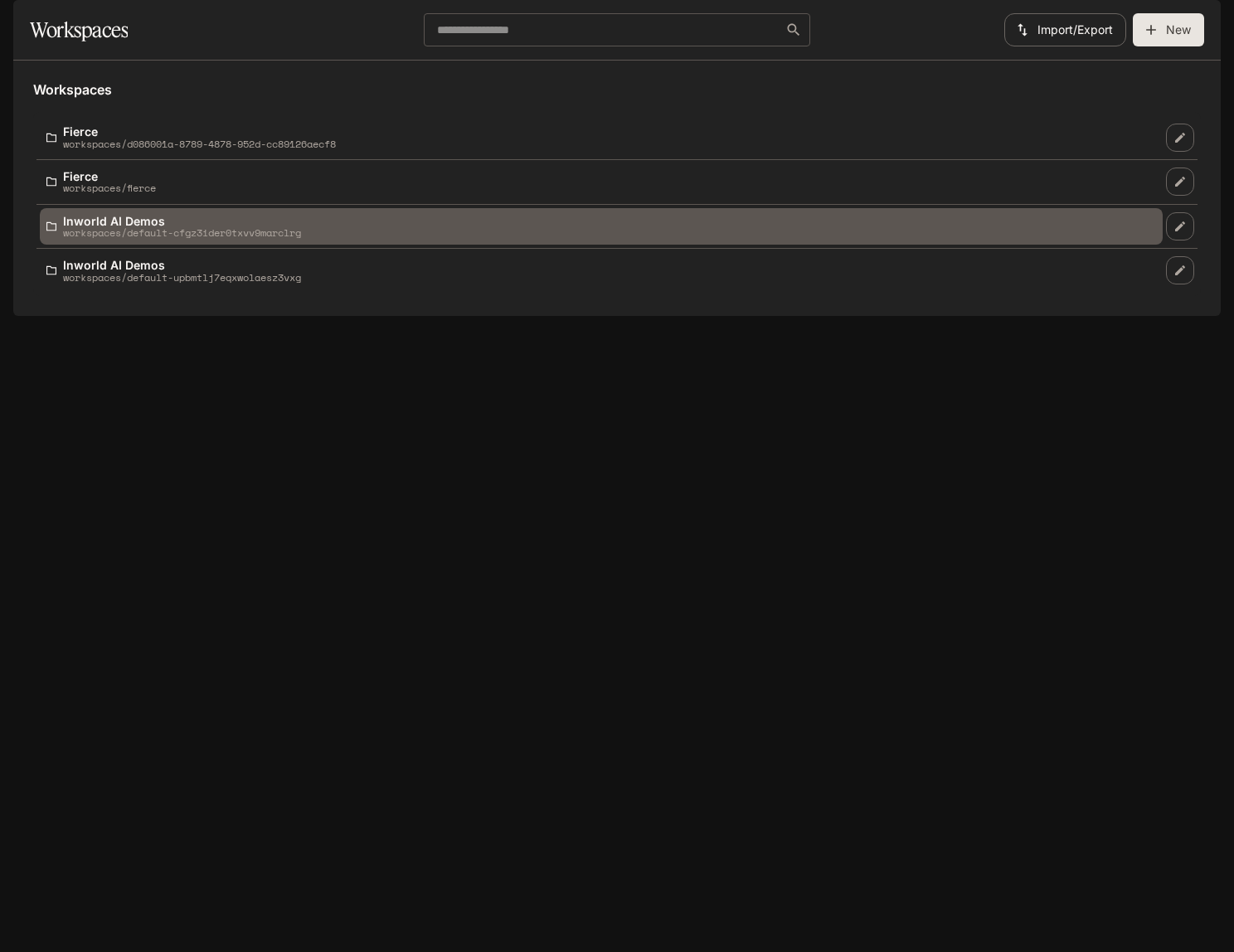
click at [96, 228] on p "Inworld AI Demos" at bounding box center [182, 221] width 238 height 13
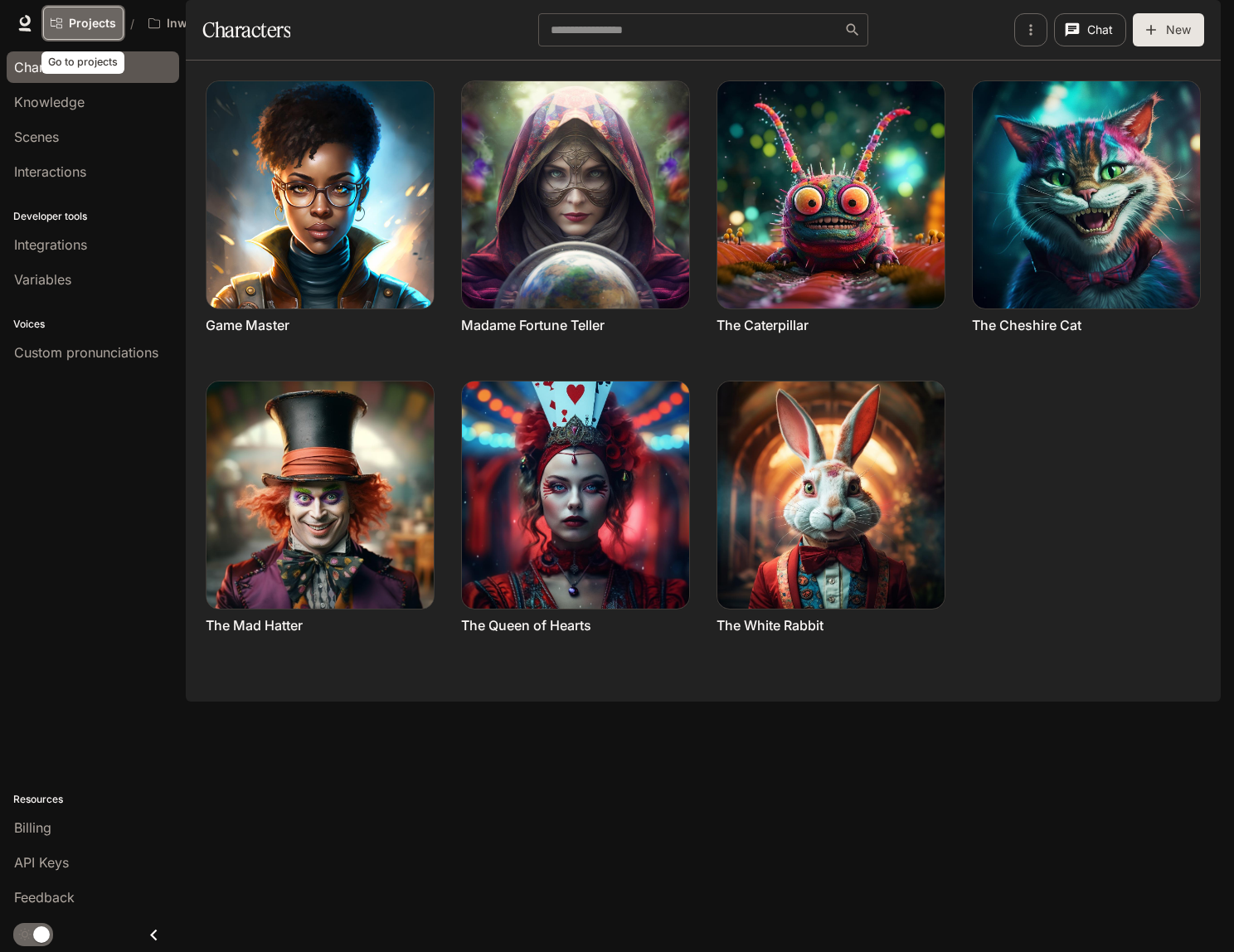
click at [86, 20] on span "Projects" at bounding box center [93, 24] width 48 height 14
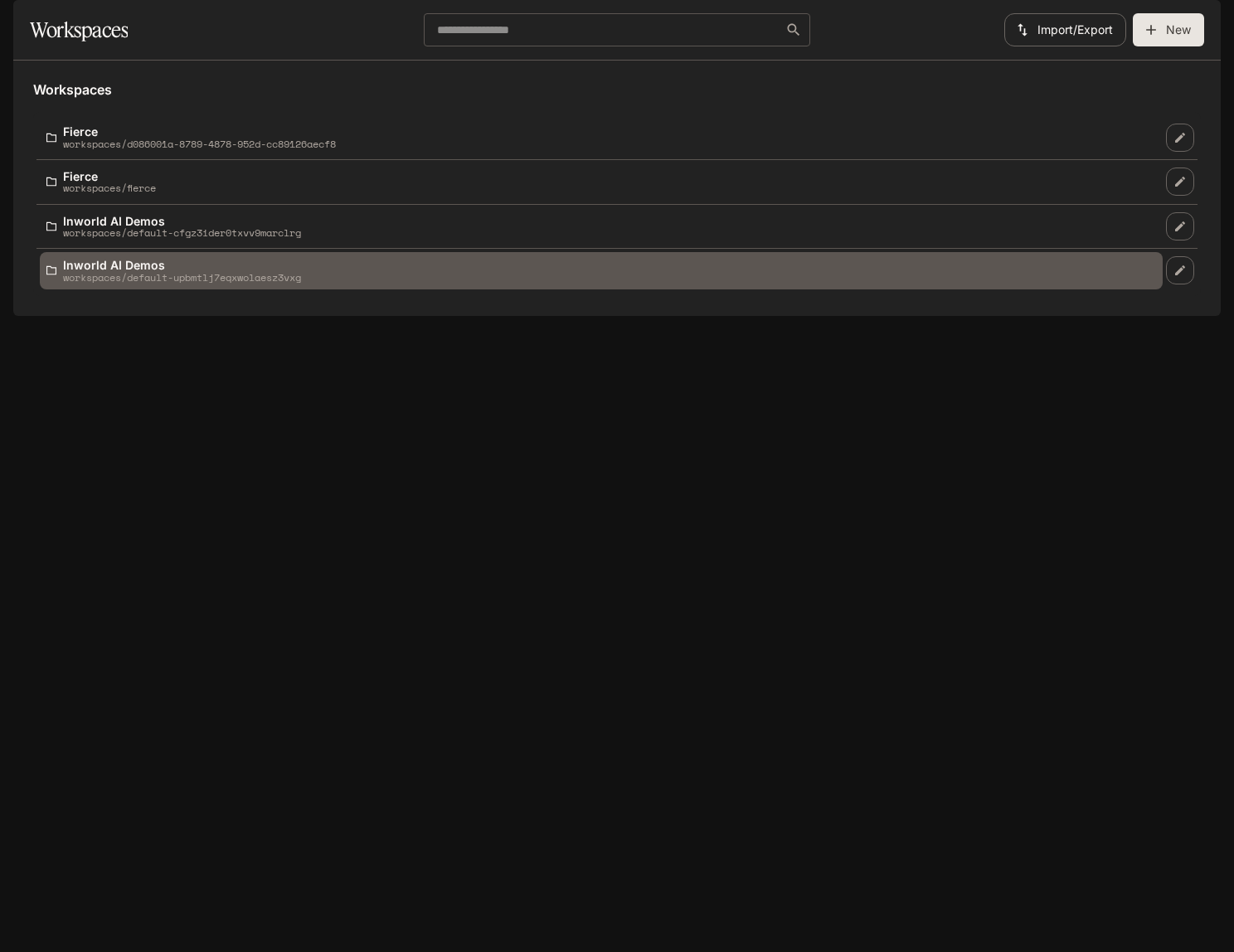
click at [102, 283] on div "Inworld AI Demos workspaces/default-upbmtlj7eqxwolaesz3vxg" at bounding box center [182, 271] width 238 height 24
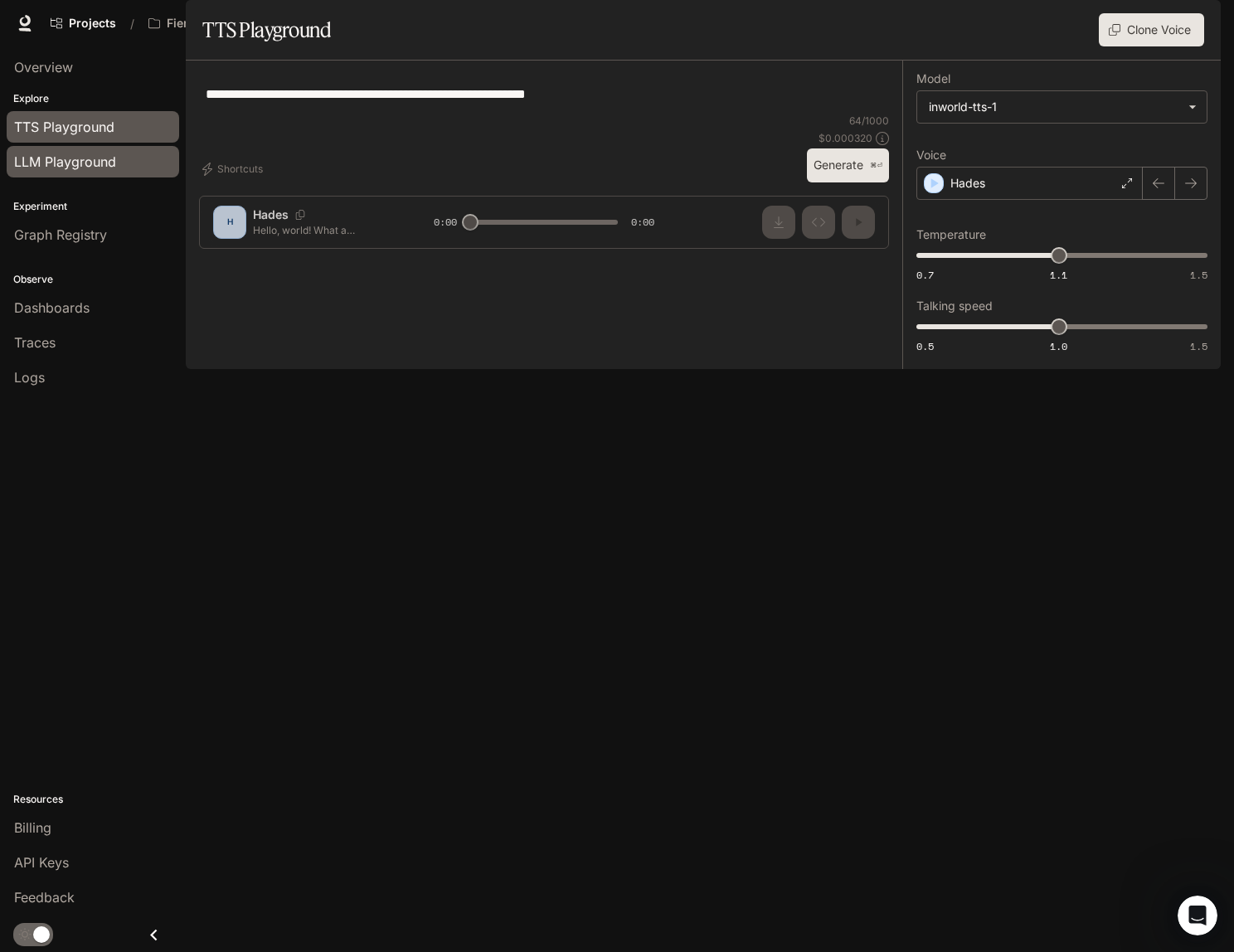
click at [73, 156] on span "LLM Playground" at bounding box center [65, 161] width 102 height 20
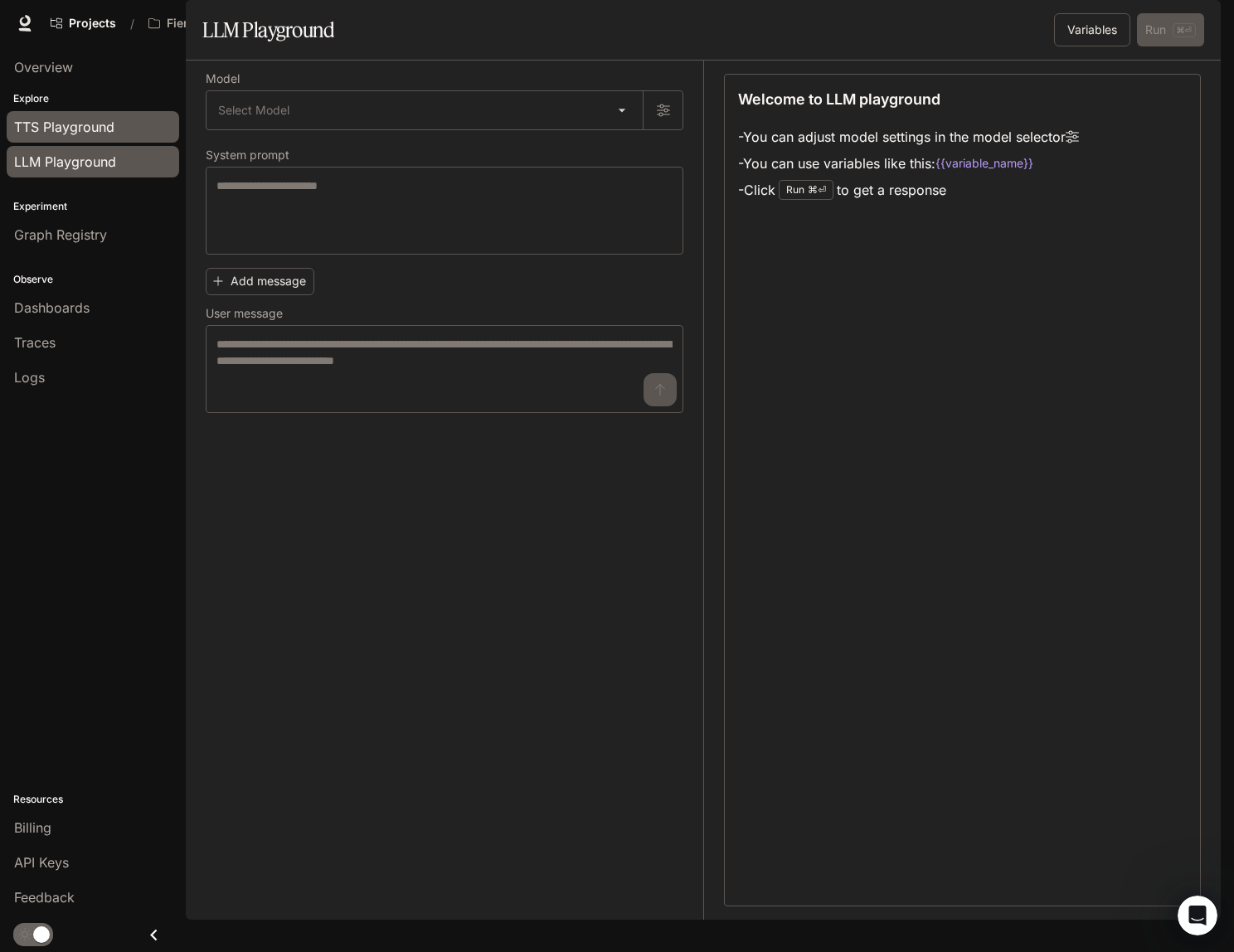
click at [87, 135] on span "TTS Playground" at bounding box center [65, 127] width 100 height 20
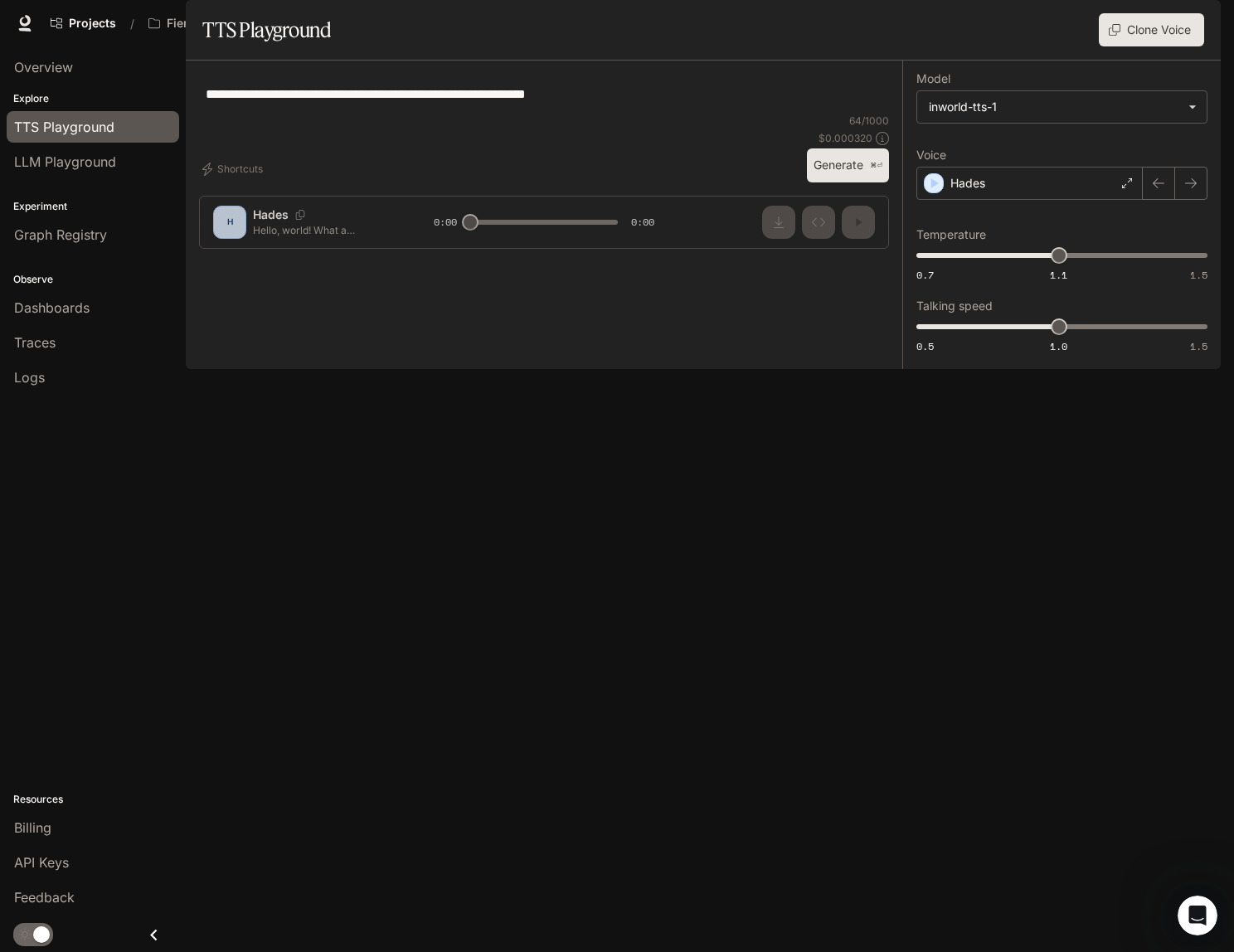
click at [916, 25] on span "Character Studio" at bounding box center [918, 24] width 92 height 20
click at [54, 312] on span "Dashboards" at bounding box center [52, 307] width 76 height 20
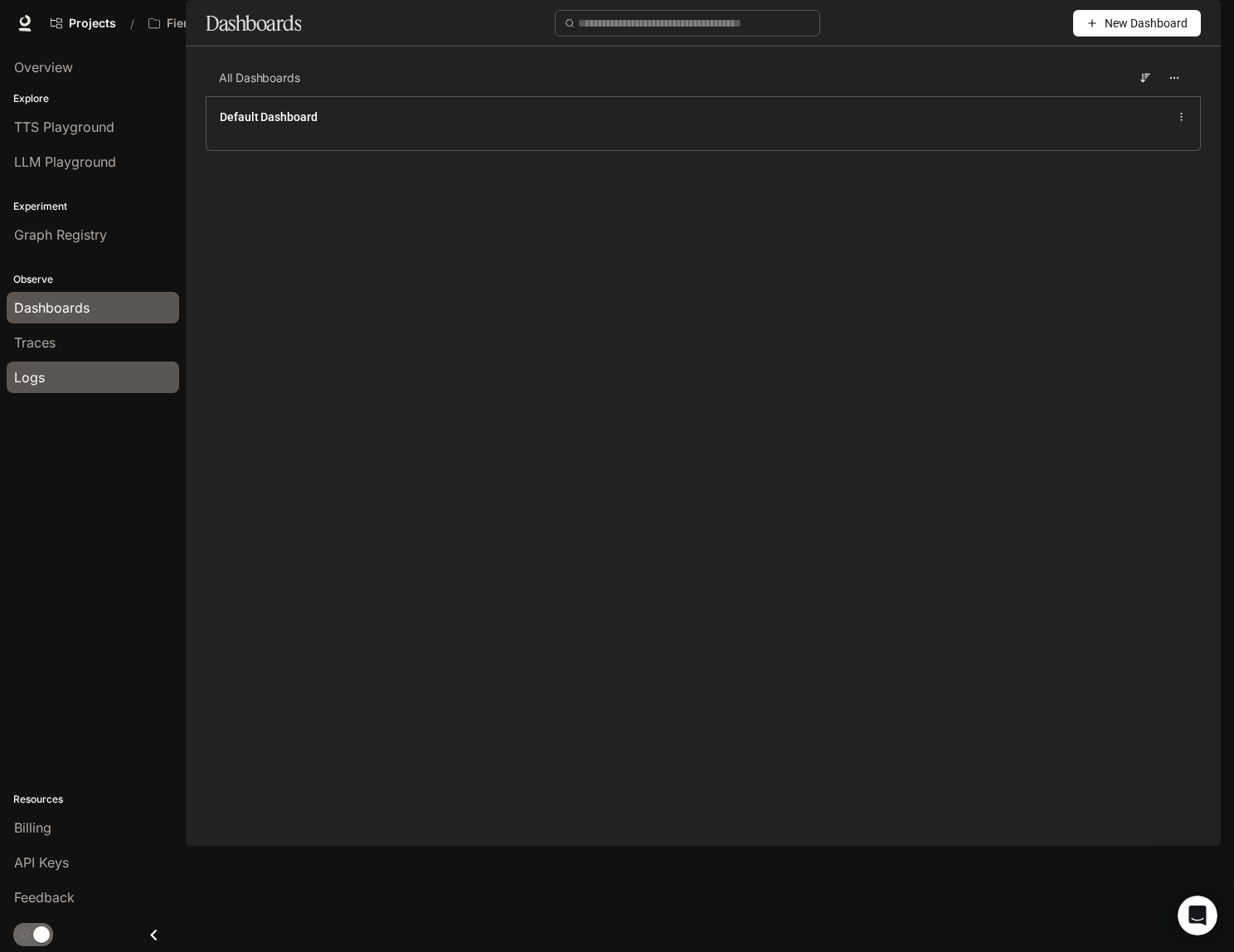
click at [39, 369] on span "Logs" at bounding box center [30, 377] width 31 height 20
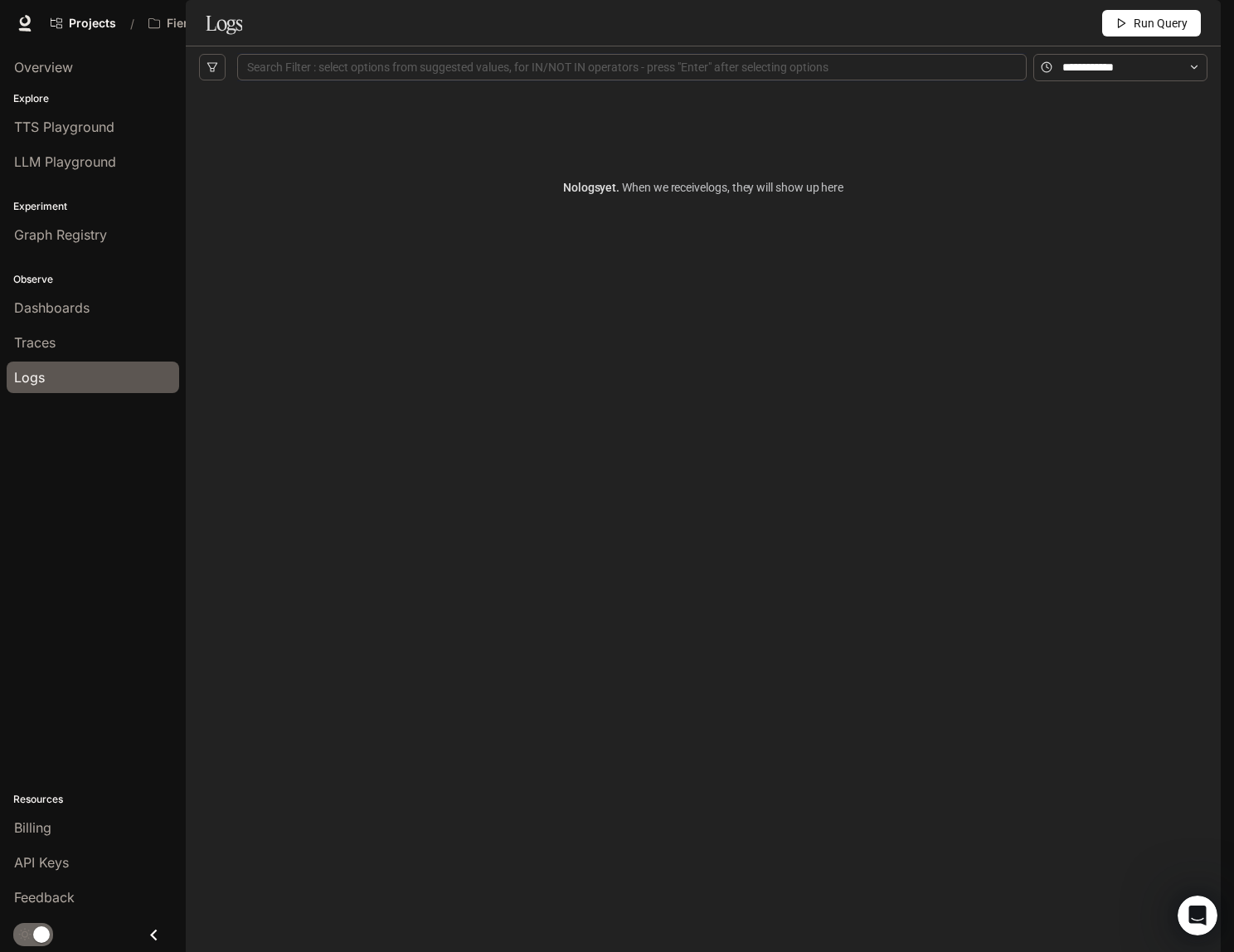
click at [31, 354] on link "Traces" at bounding box center [93, 342] width 172 height 31
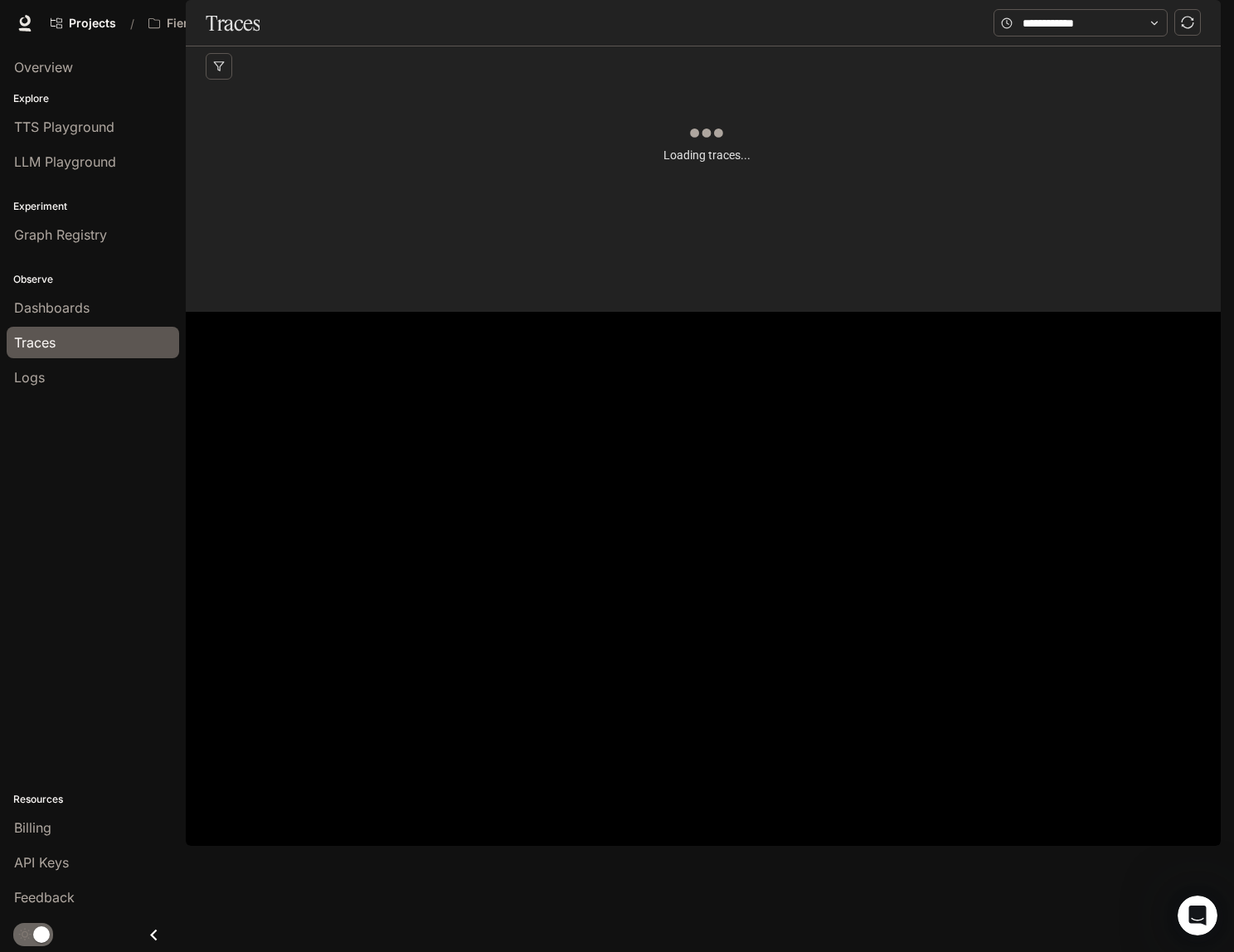
click at [54, 311] on span "Dashboards" at bounding box center [52, 307] width 76 height 20
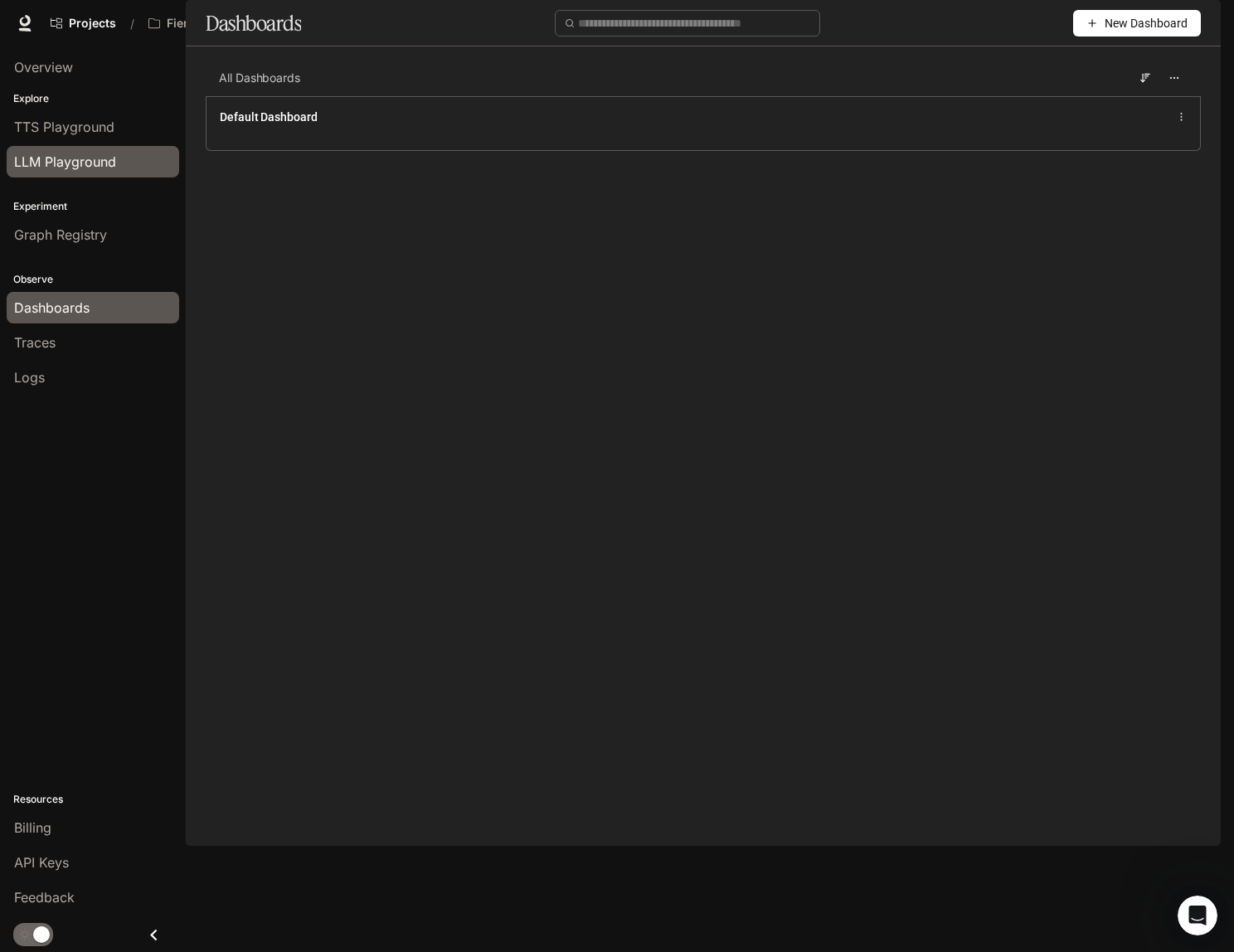
click at [60, 158] on span "LLM Playground" at bounding box center [65, 161] width 102 height 20
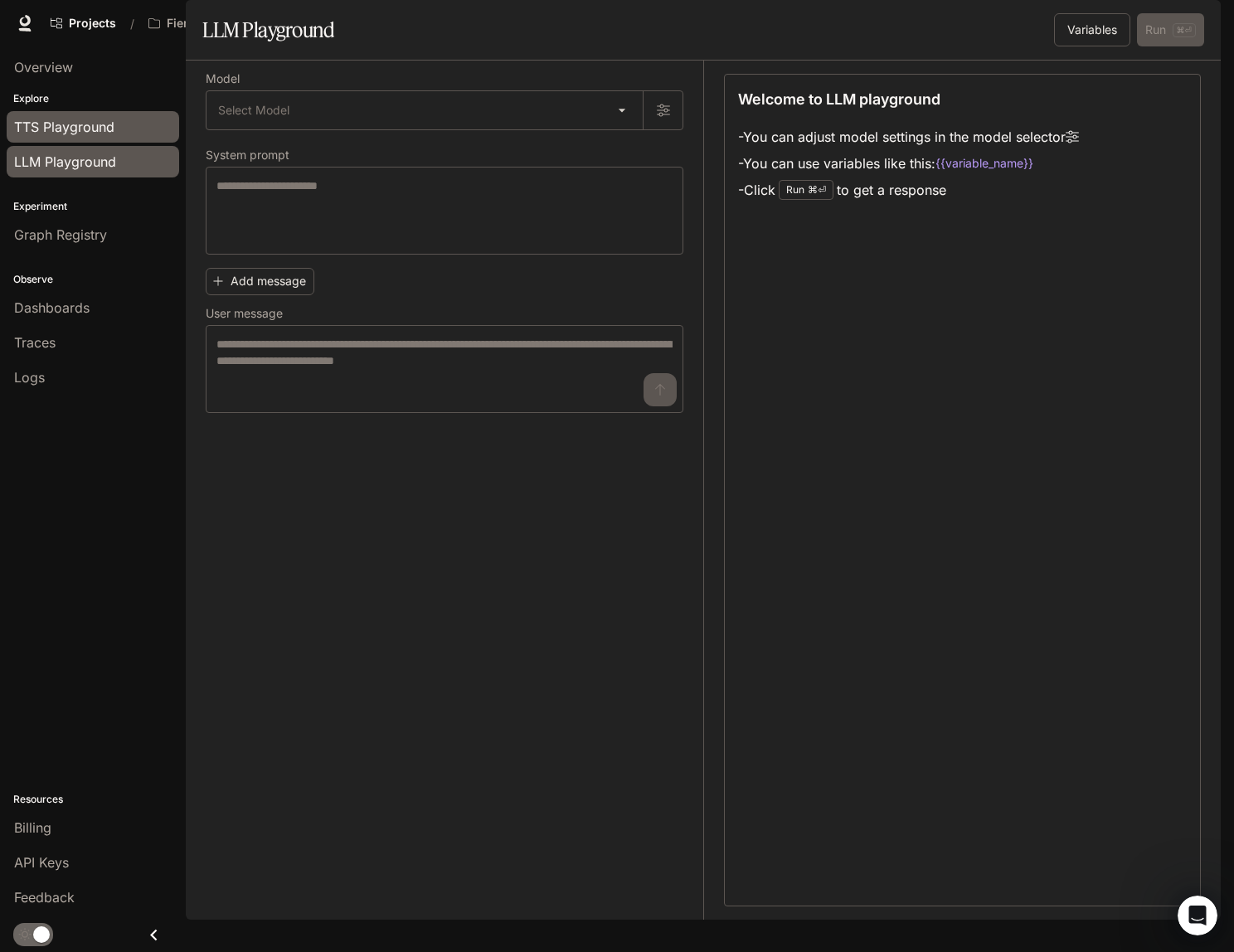
click at [57, 126] on span "TTS Playground" at bounding box center [65, 127] width 100 height 20
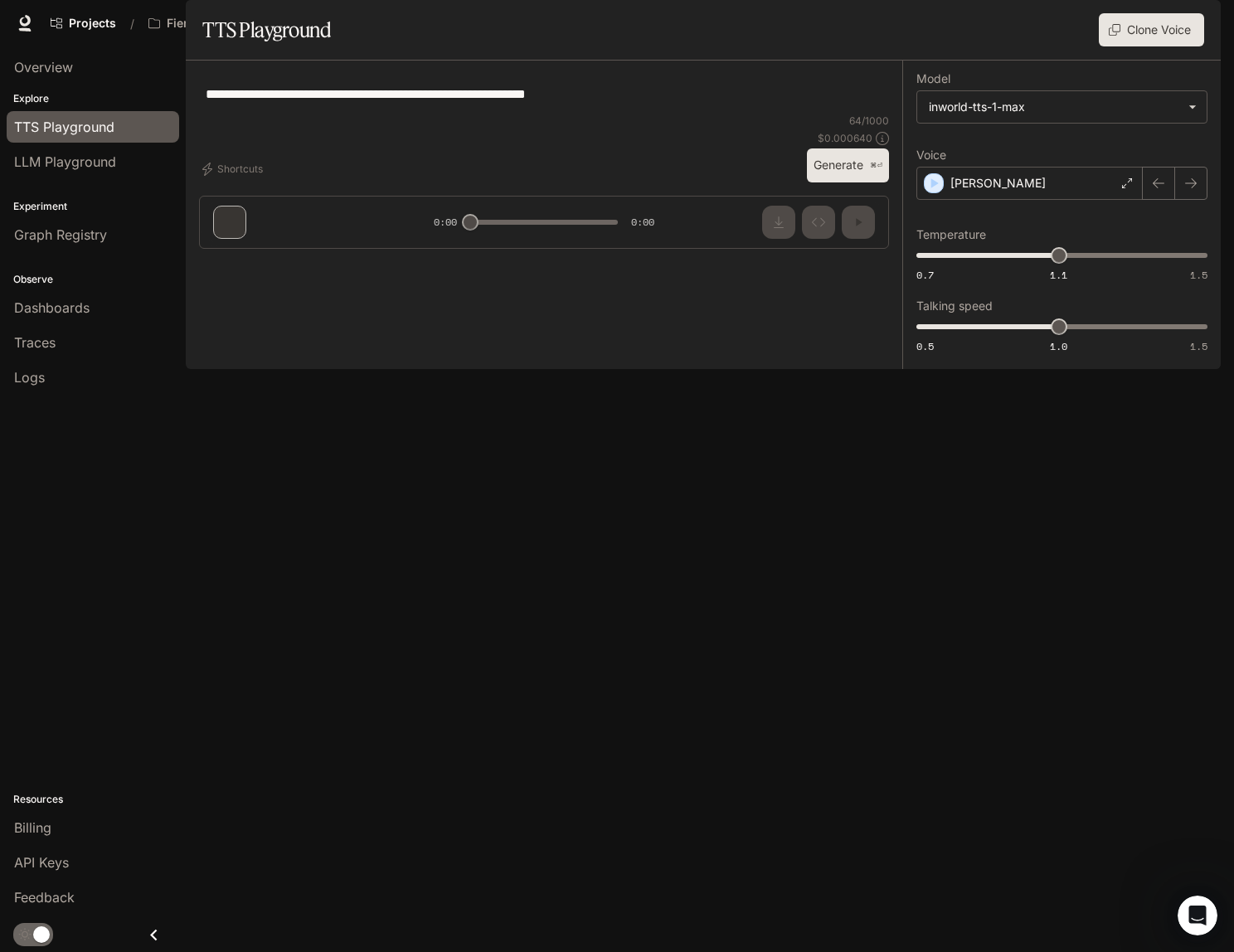
type input "**********"
click at [298, 262] on div "**********" at bounding box center [544, 161] width 717 height 201
drag, startPoint x: 302, startPoint y: 894, endPoint x: 292, endPoint y: 895, distance: 10.0
click at [302, 262] on div "**********" at bounding box center [544, 161] width 717 height 201
click at [237, 262] on div "**********" at bounding box center [544, 161] width 717 height 201
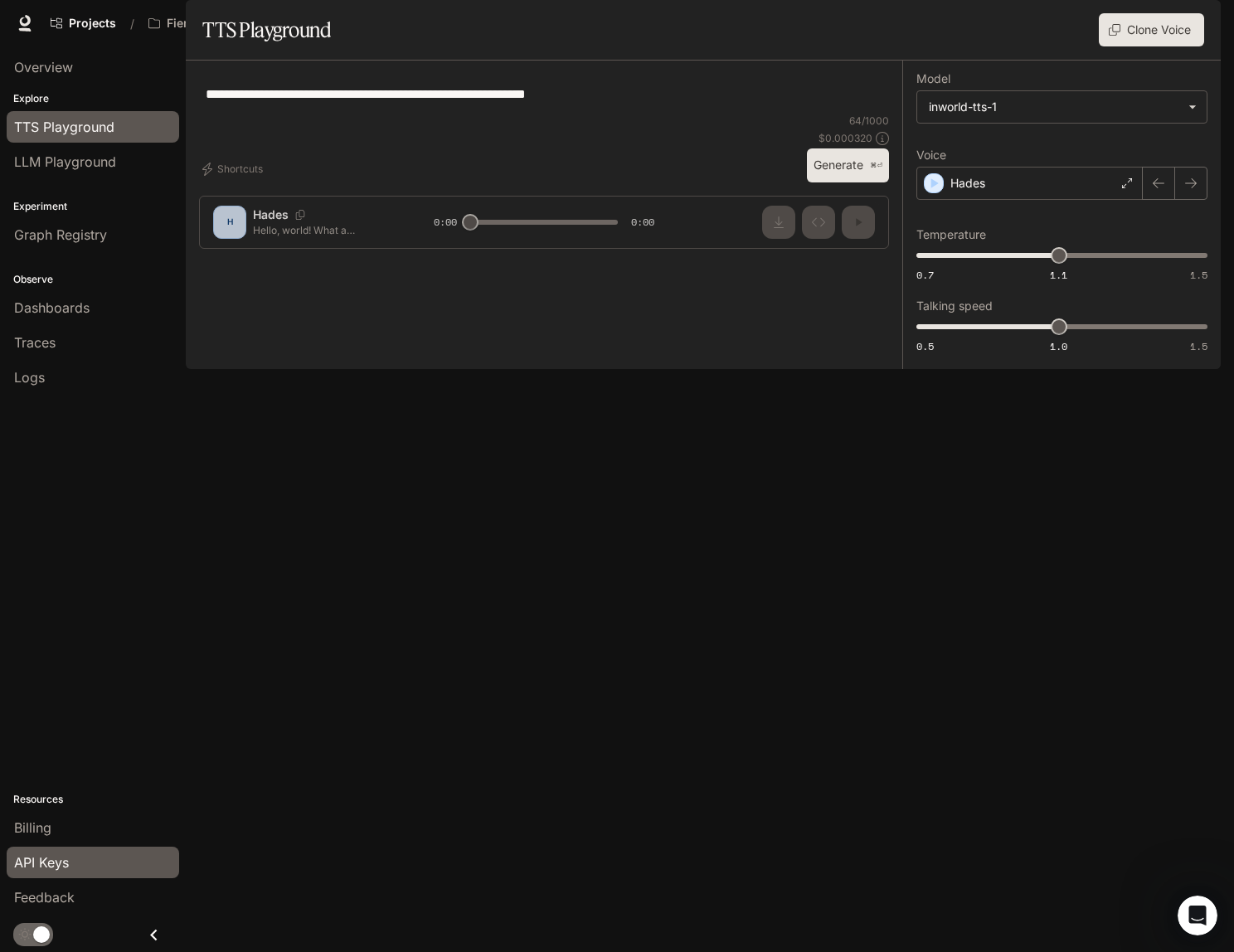
click at [57, 851] on link "API Keys" at bounding box center [93, 862] width 172 height 31
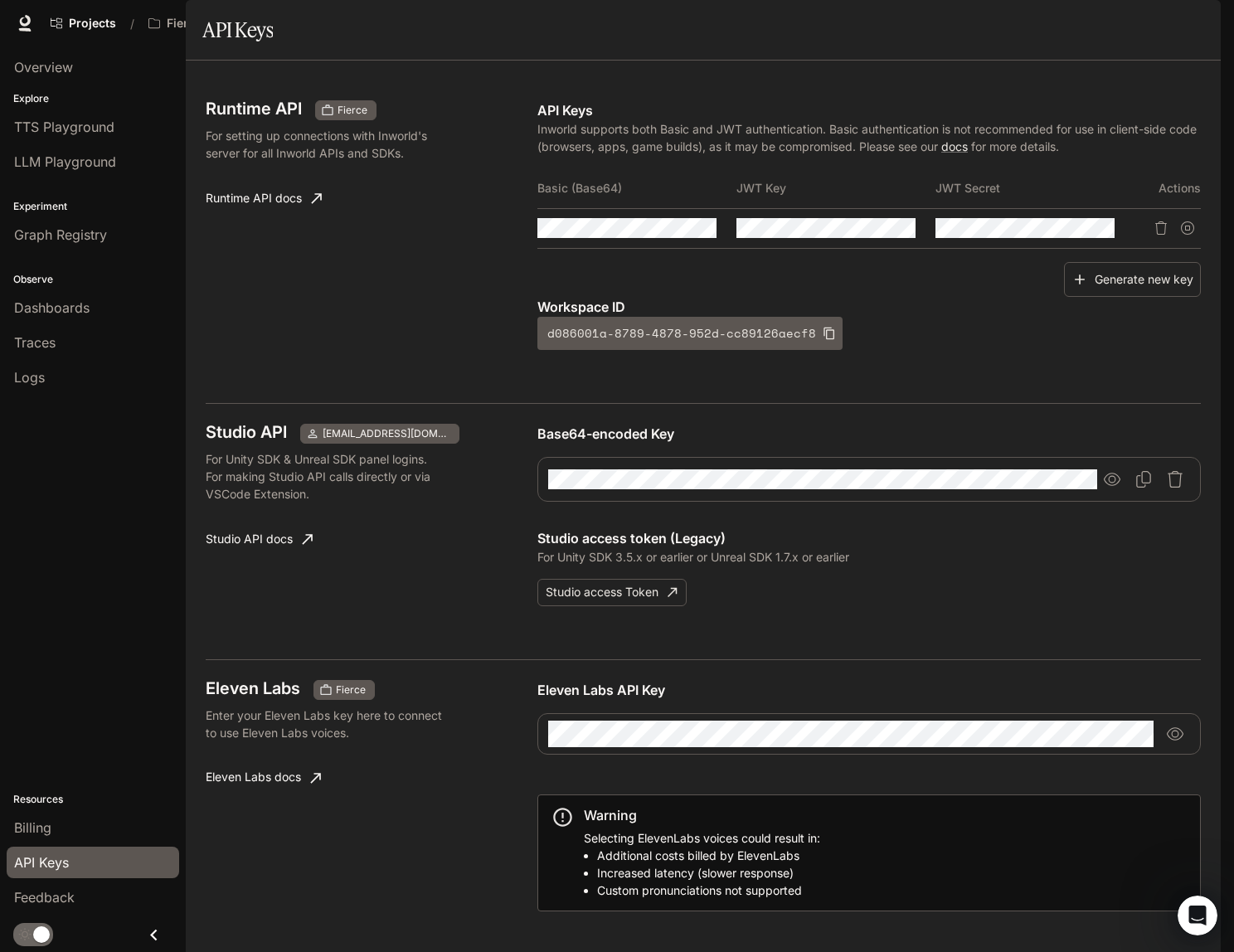
scroll to position [79, 0]
click at [43, 814] on link "Billing" at bounding box center [93, 827] width 172 height 31
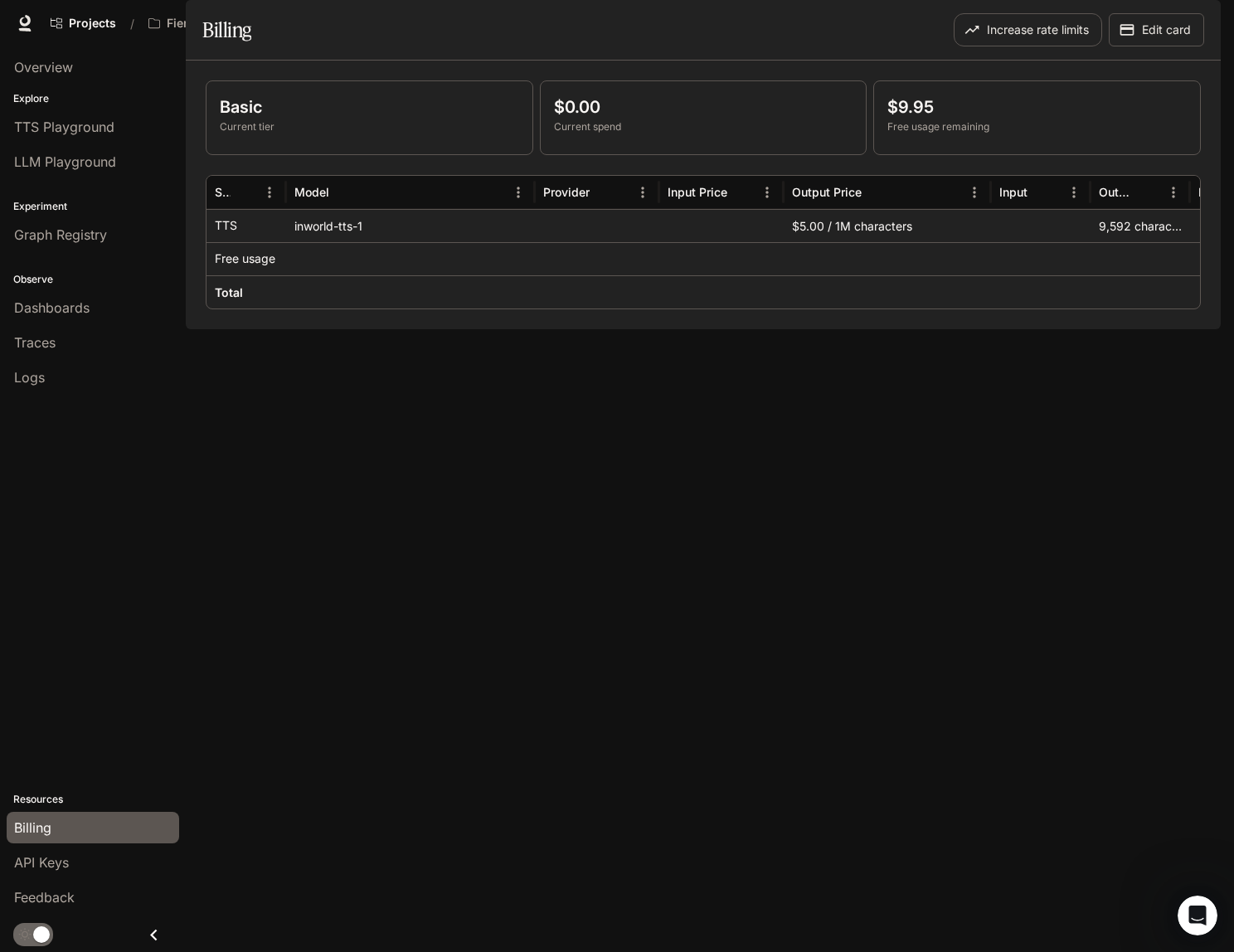
click at [1190, 24] on img "button" at bounding box center [1197, 23] width 23 height 23
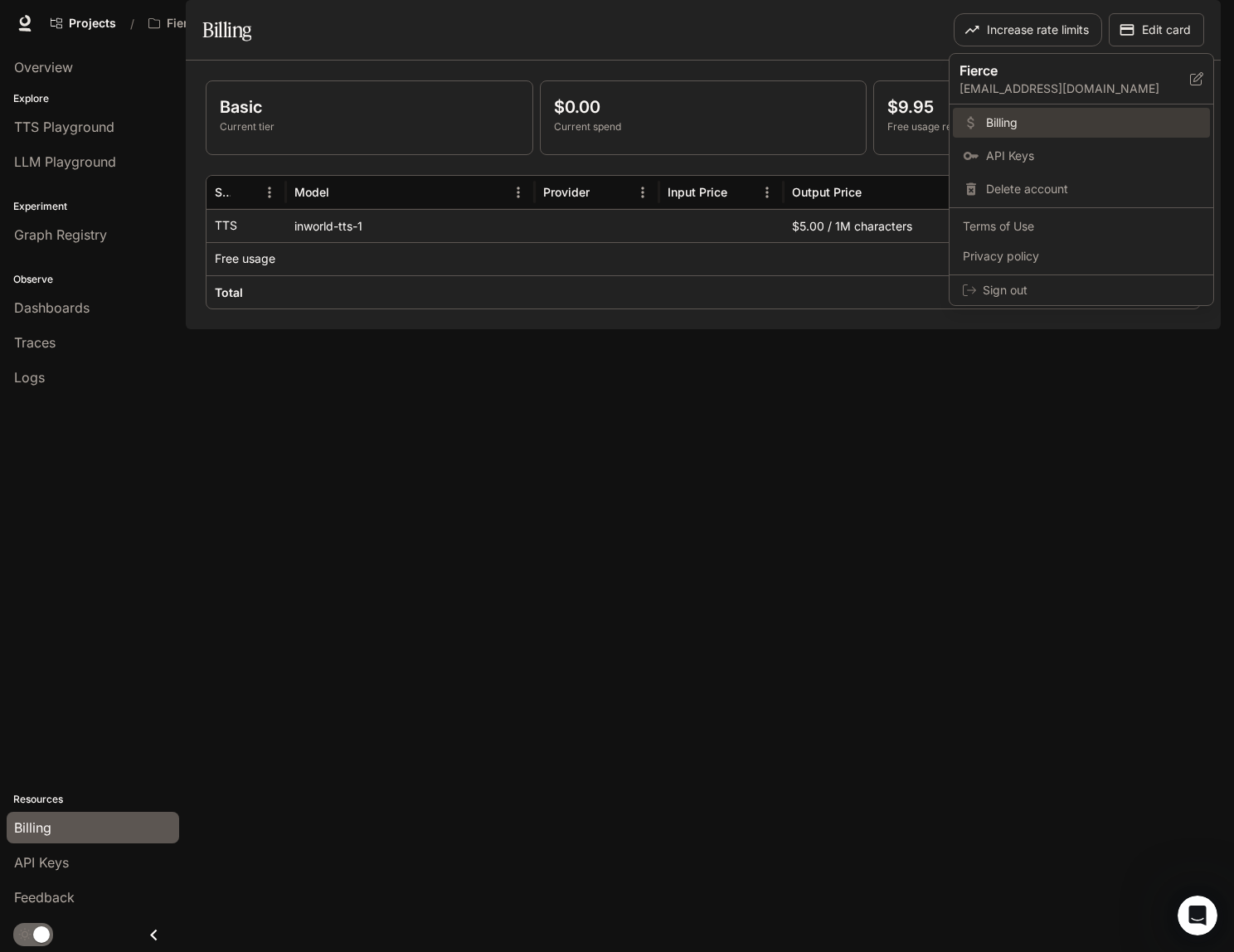
click at [1044, 125] on span "Billing" at bounding box center [1093, 123] width 214 height 17
click at [1014, 121] on span "Billing" at bounding box center [1093, 123] width 214 height 17
click at [1000, 121] on span "Billing" at bounding box center [1093, 123] width 214 height 17
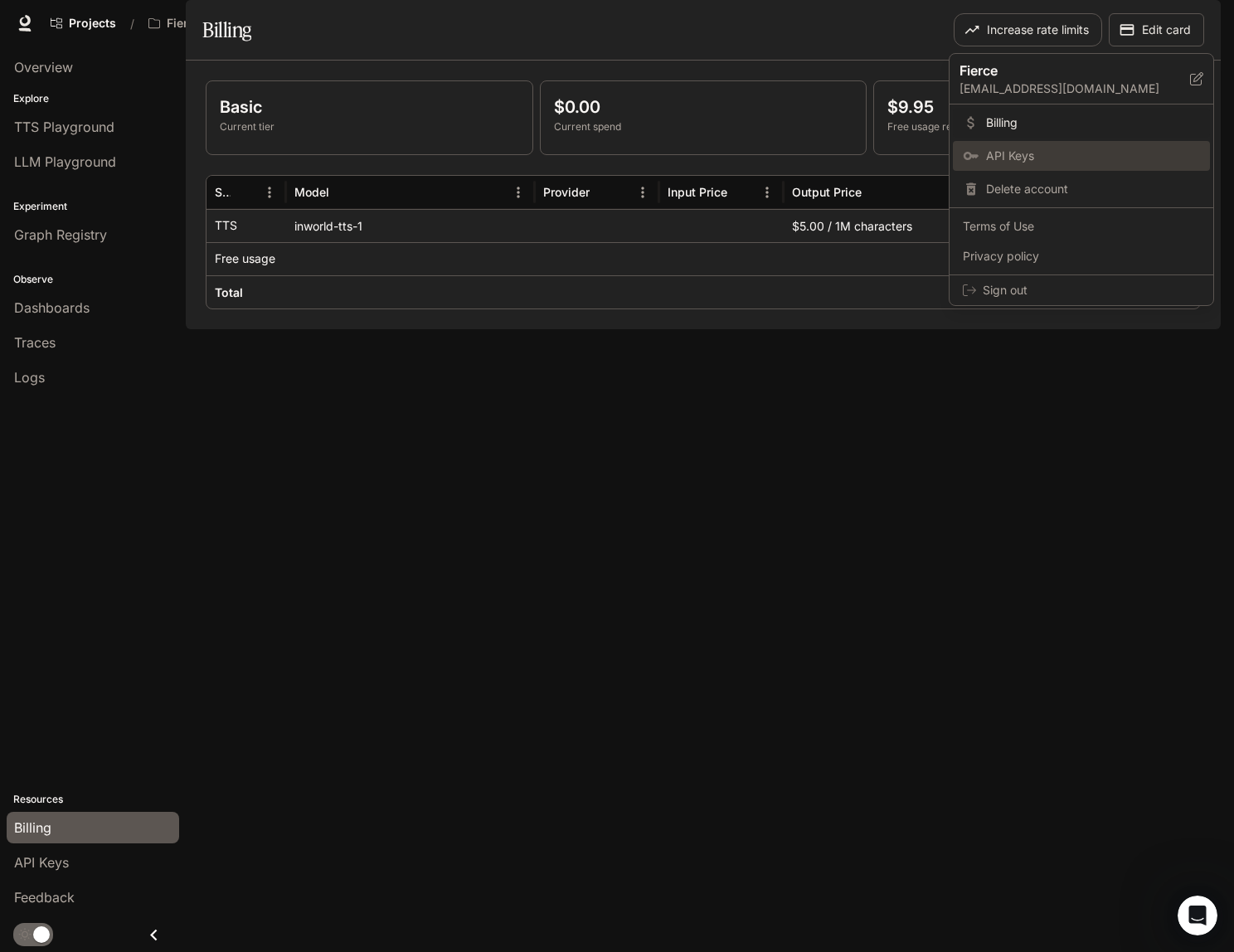
click at [994, 158] on span "API Keys" at bounding box center [1093, 156] width 214 height 17
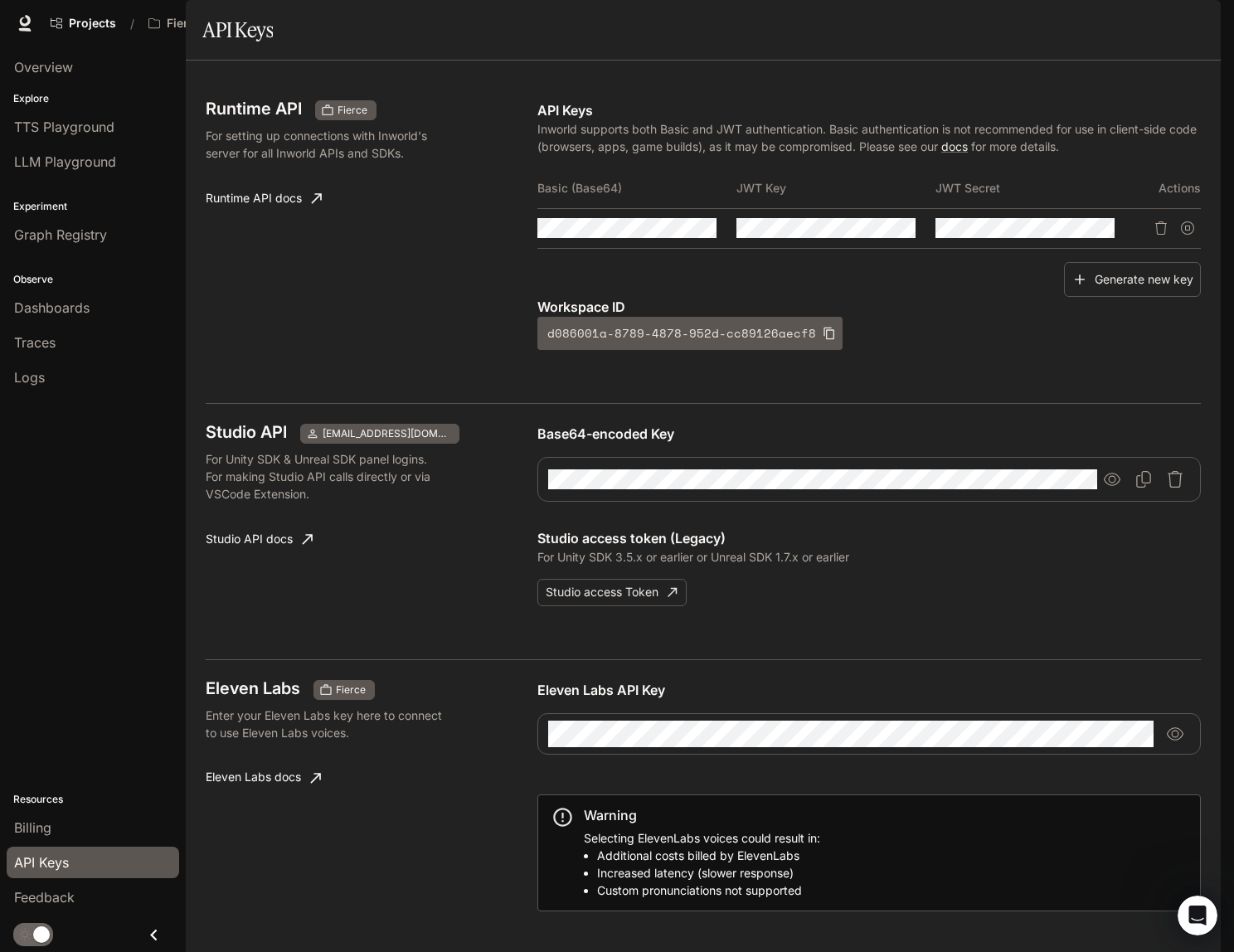
click at [1200, 24] on img "button" at bounding box center [1197, 23] width 23 height 23
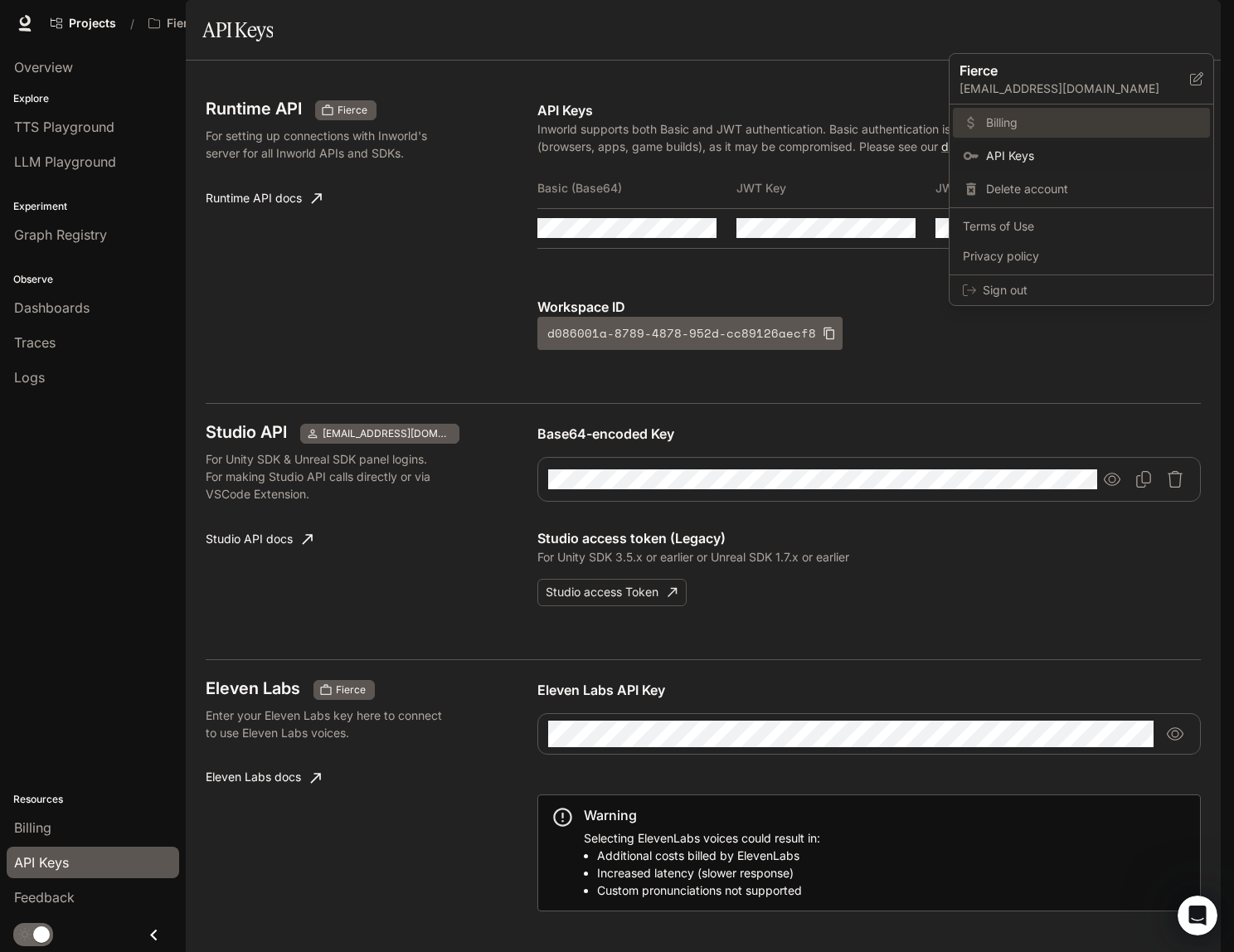
click at [1011, 125] on span "Billing" at bounding box center [1093, 123] width 214 height 17
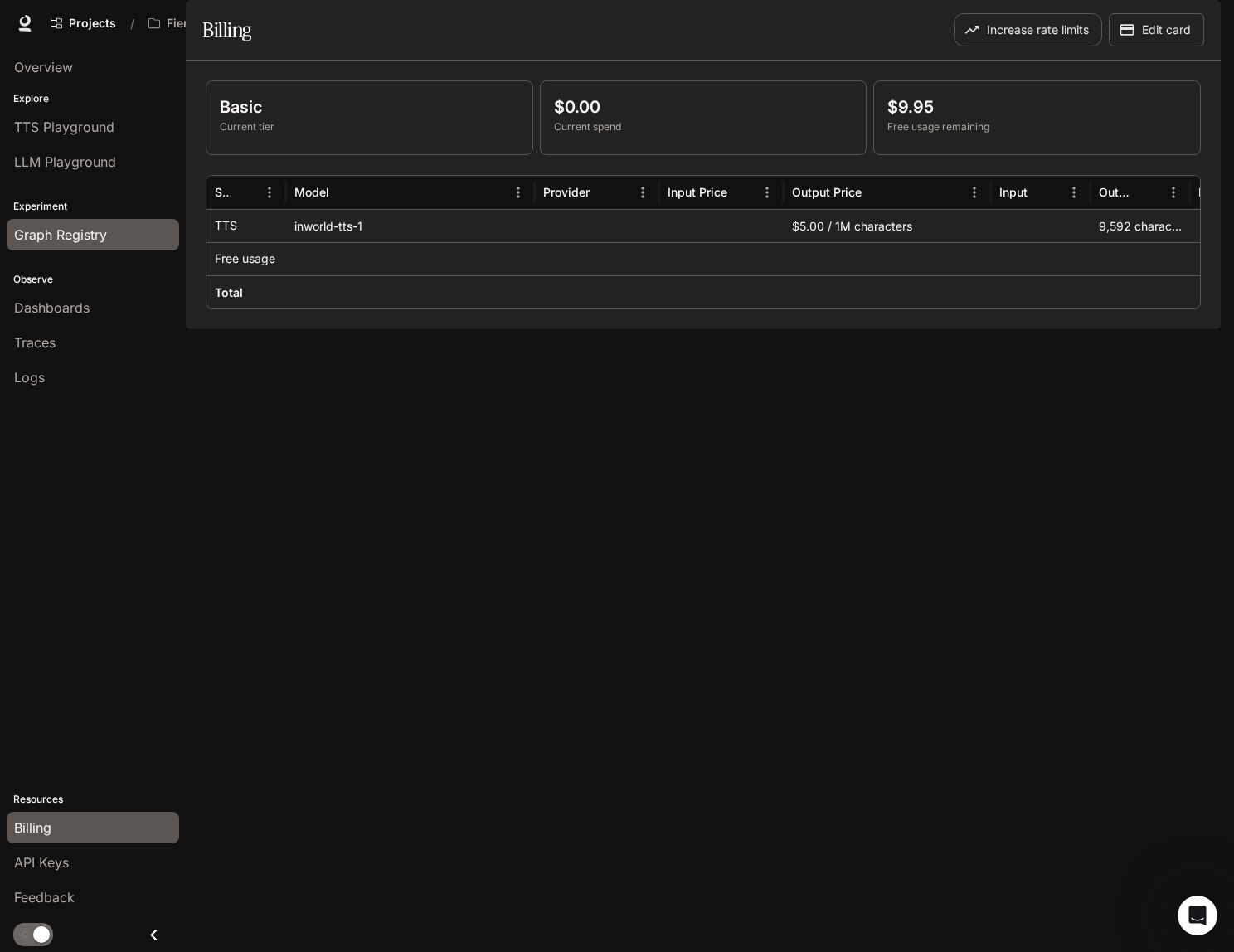
click at [58, 235] on span "Graph Registry" at bounding box center [60, 234] width 93 height 20
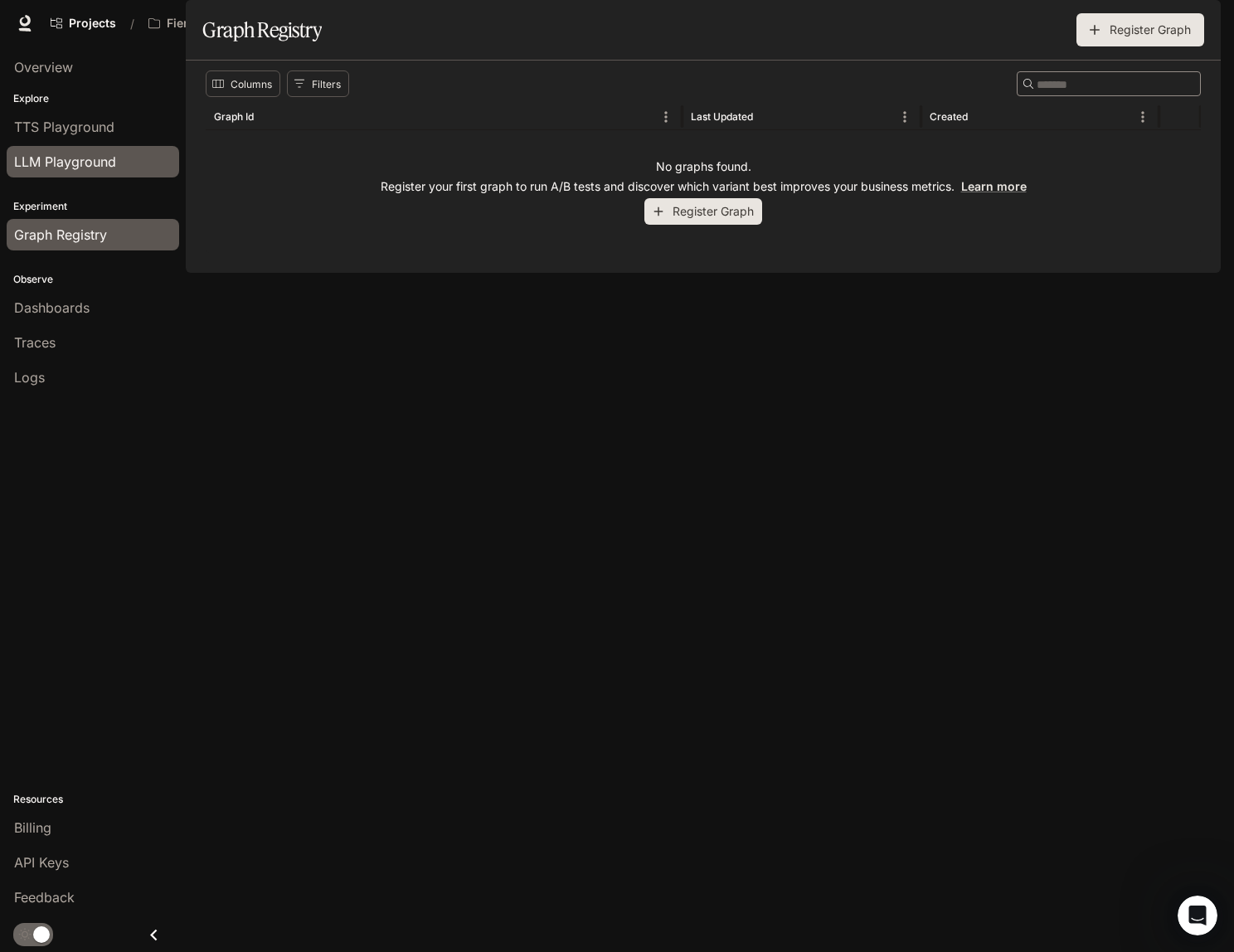
click at [49, 165] on span "LLM Playground" at bounding box center [65, 161] width 102 height 20
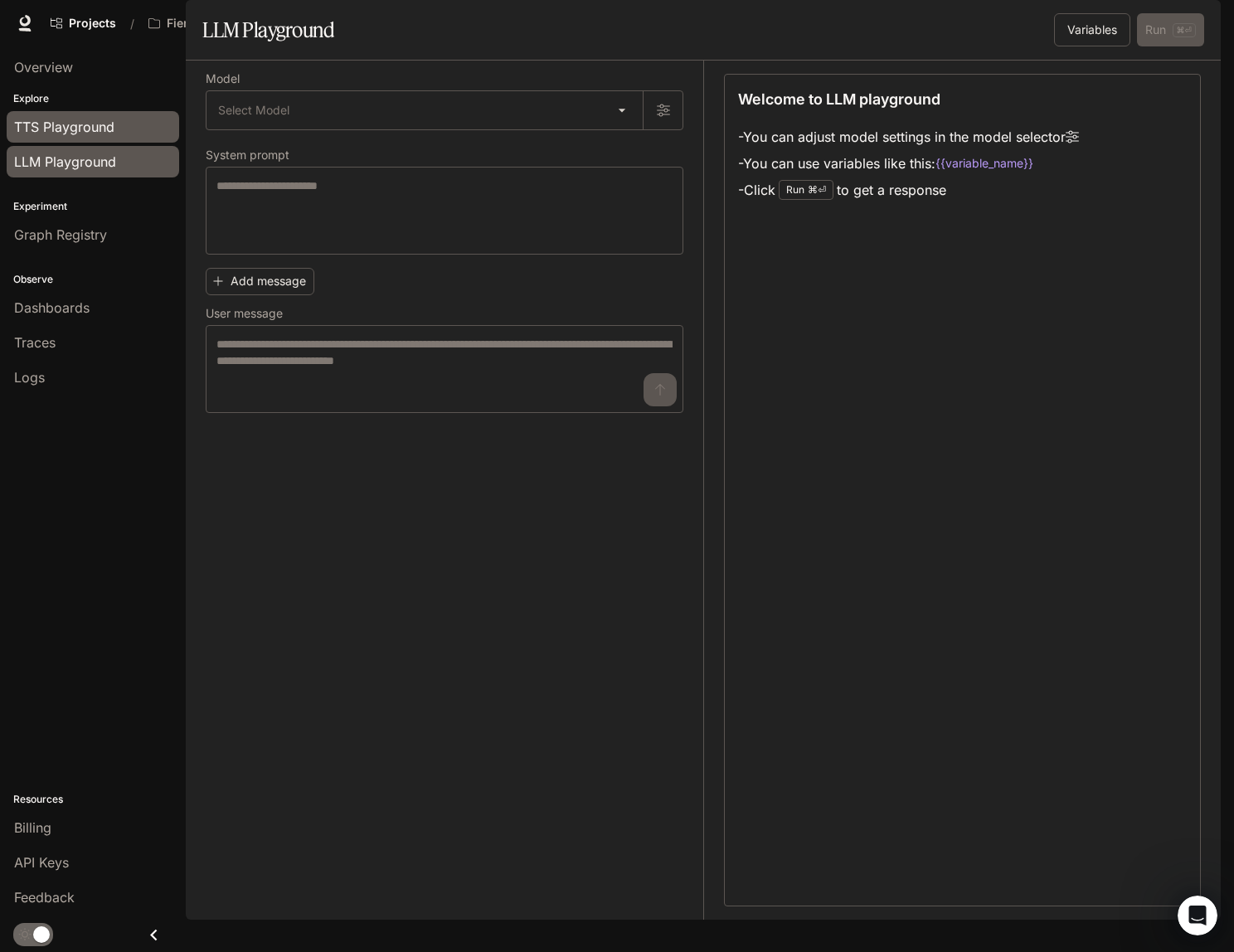
click at [45, 128] on span "TTS Playground" at bounding box center [65, 127] width 100 height 20
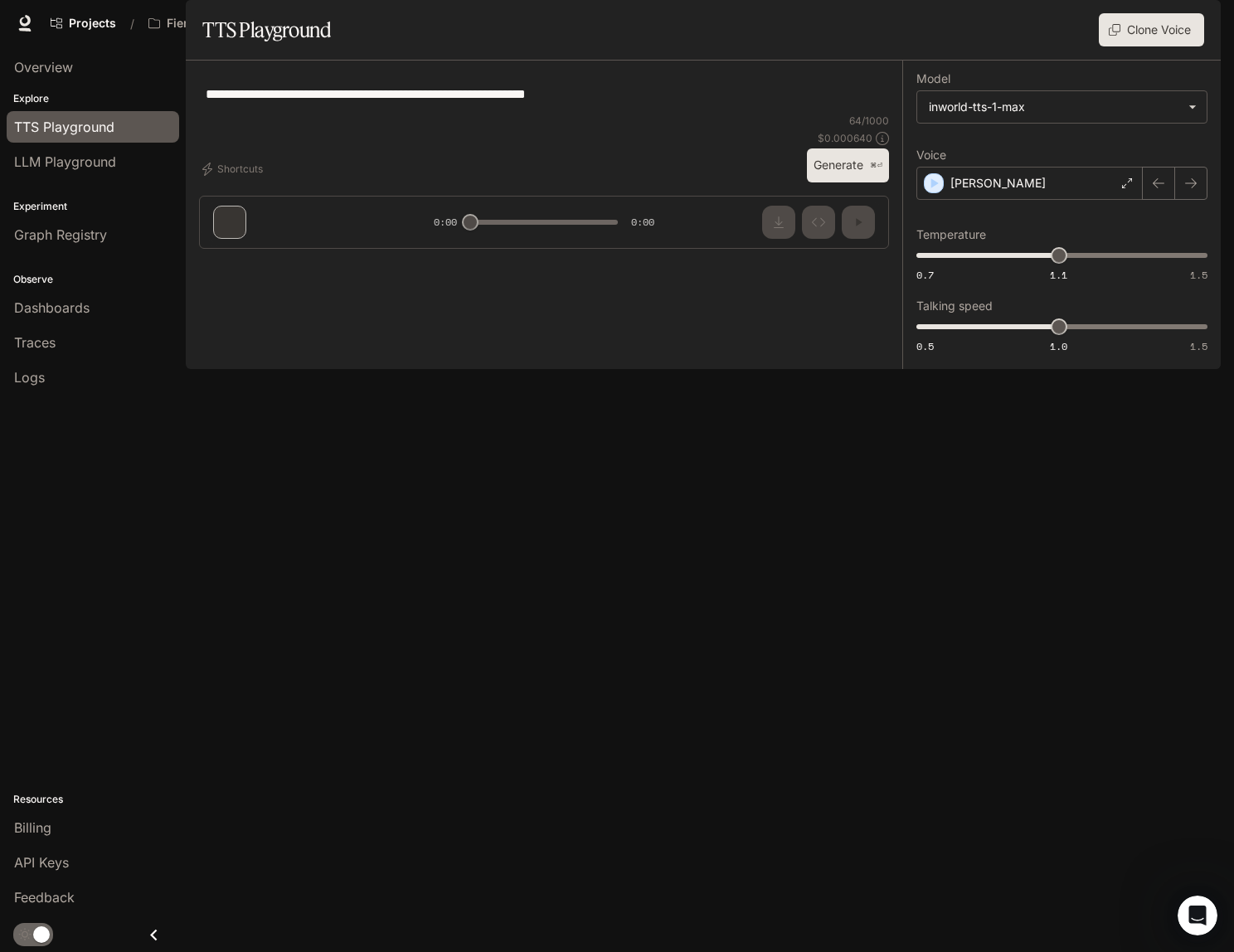
type input "**********"
click at [25, 334] on span "Traces" at bounding box center [35, 342] width 42 height 20
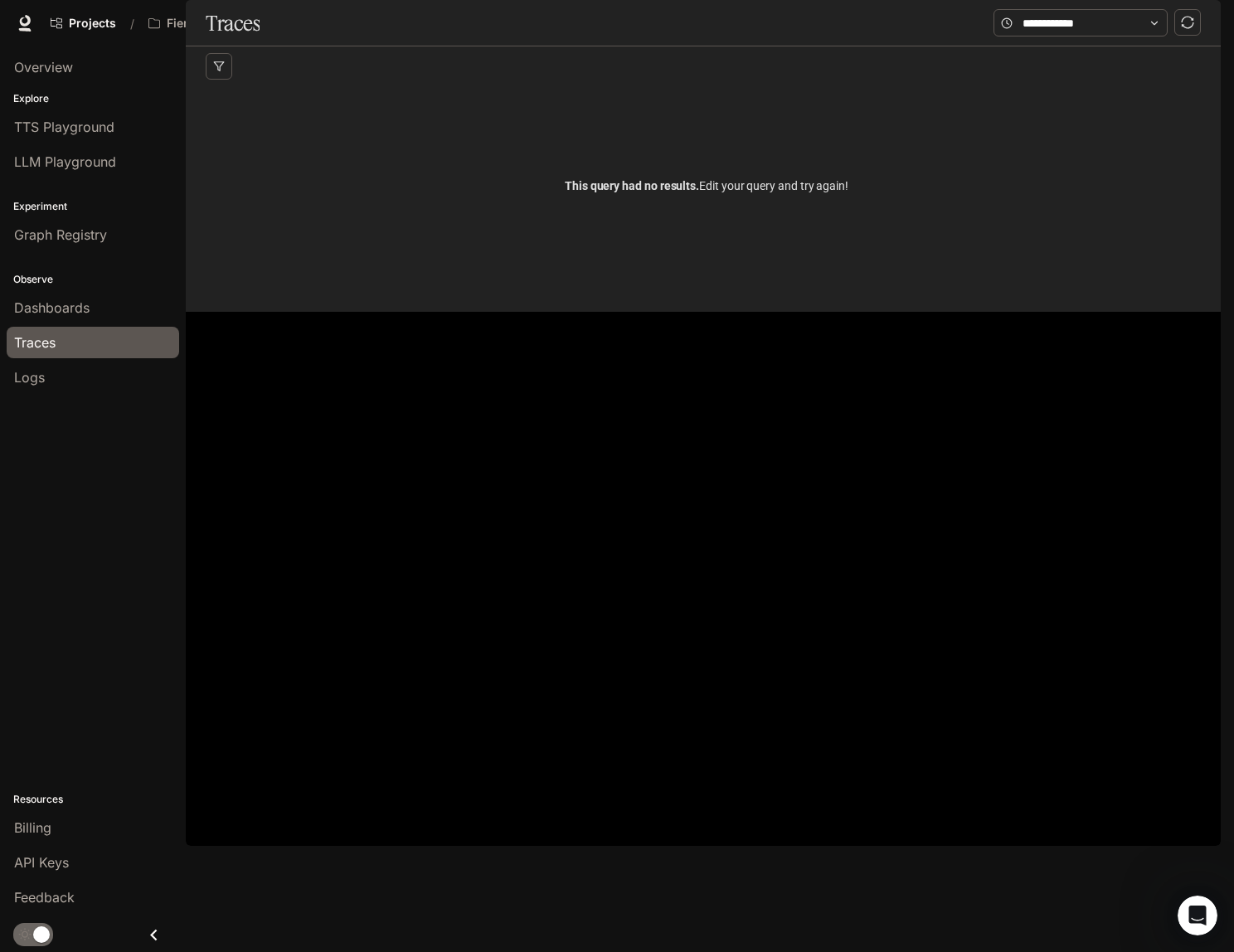
click at [30, 375] on span "Logs" at bounding box center [30, 377] width 31 height 20
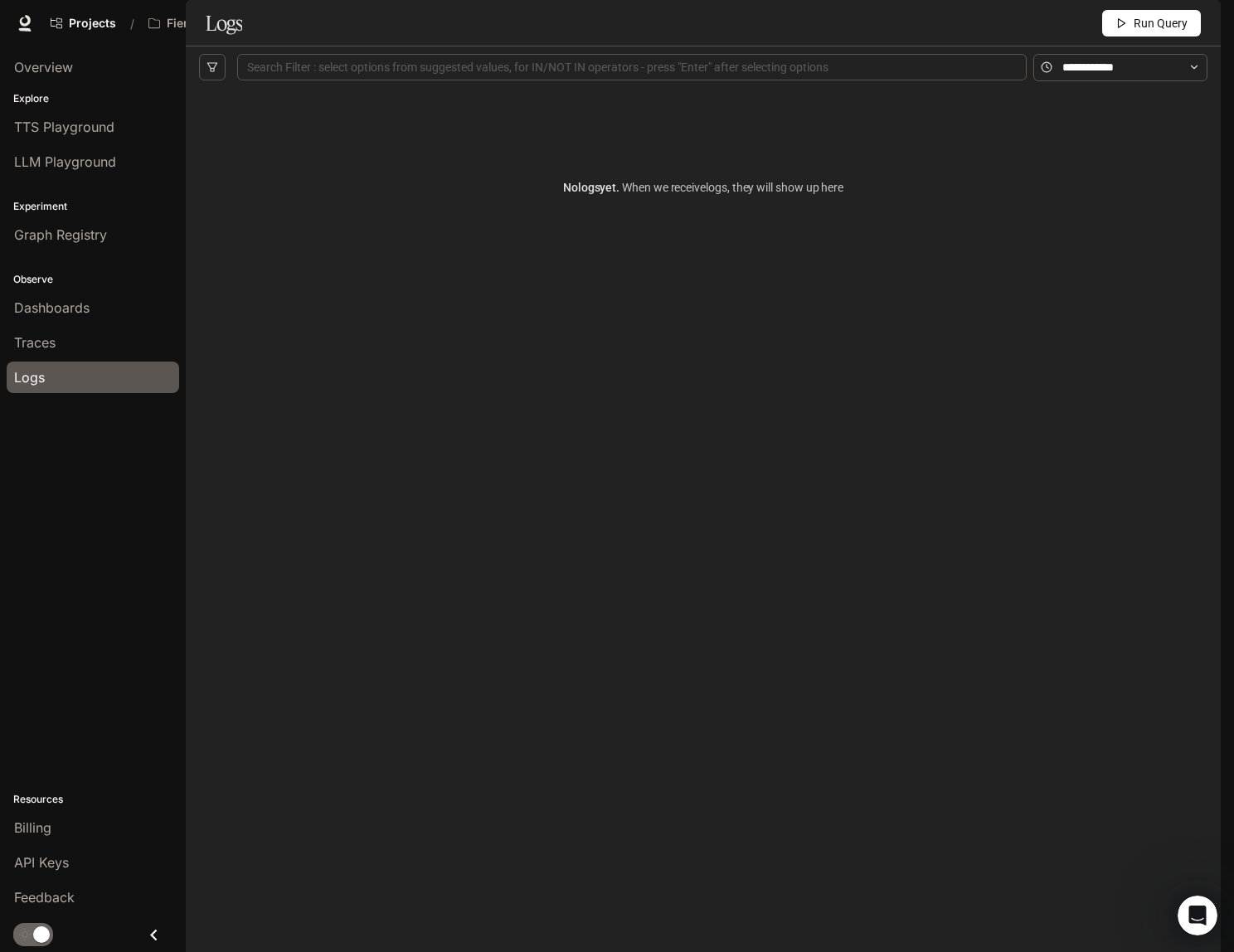
click at [58, 299] on span "Dashboards" at bounding box center [52, 307] width 76 height 20
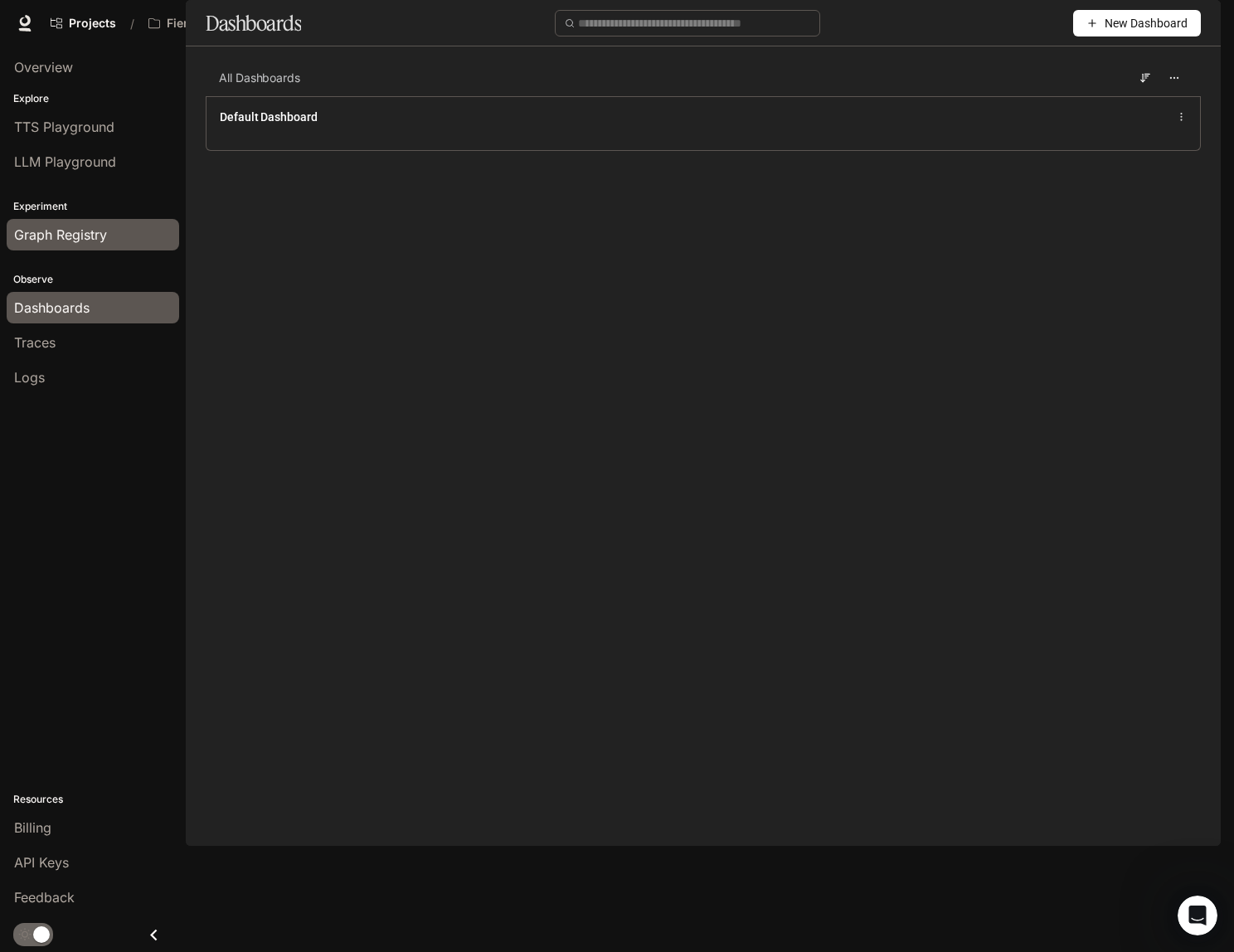
click at [66, 228] on span "Graph Registry" at bounding box center [60, 234] width 93 height 20
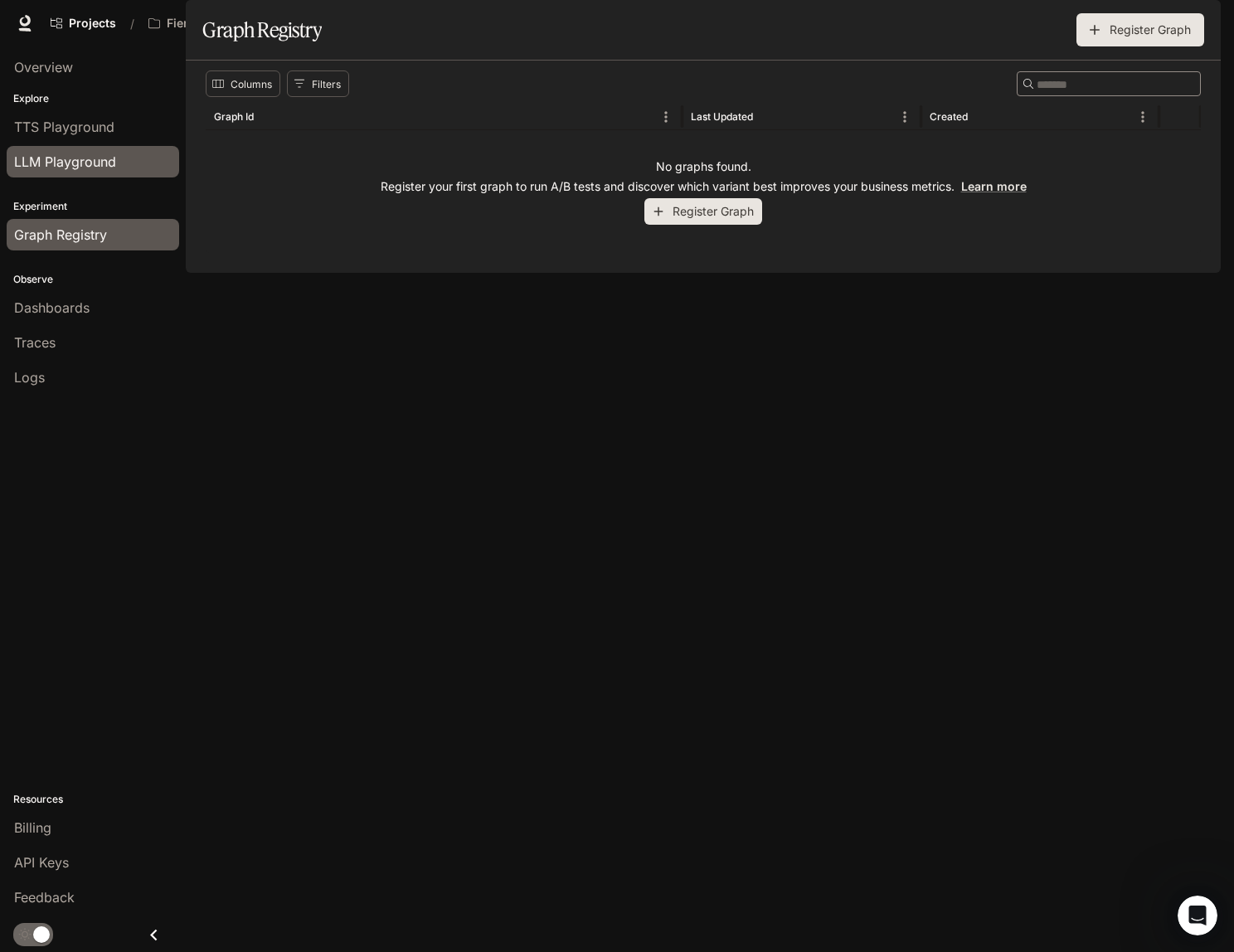
click at [87, 167] on span "LLM Playground" at bounding box center [65, 161] width 102 height 20
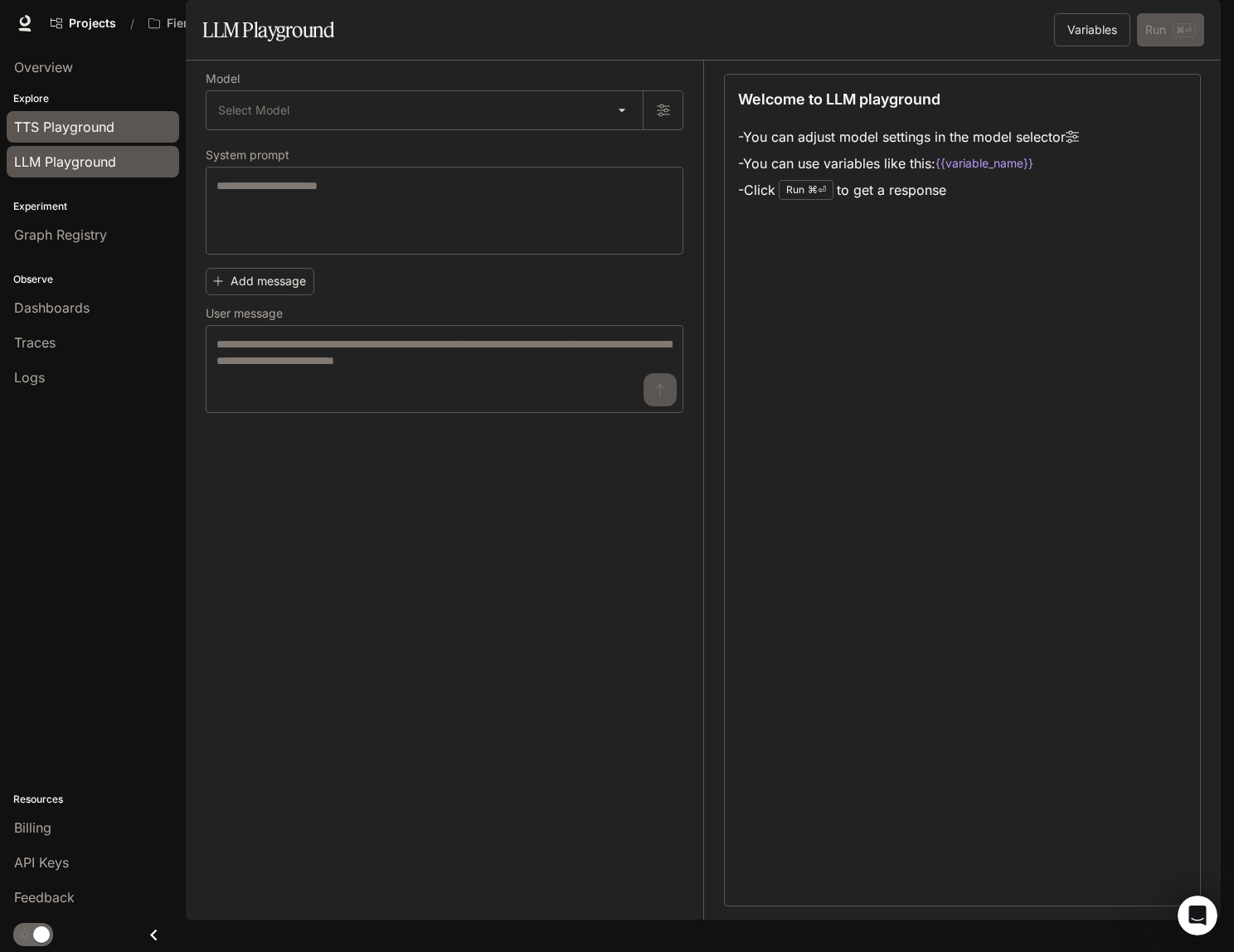
click at [84, 121] on span "TTS Playground" at bounding box center [65, 127] width 100 height 20
